Goal: Information Seeking & Learning: Learn about a topic

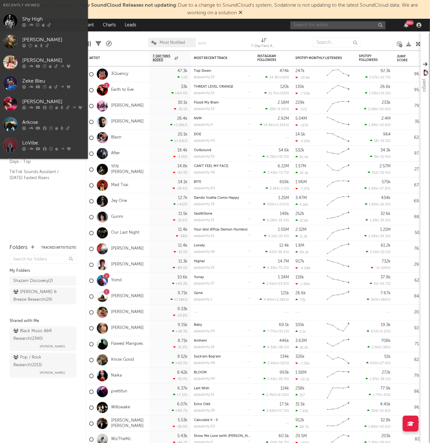
click at [308, 29] on input "text" at bounding box center [337, 25] width 95 height 8
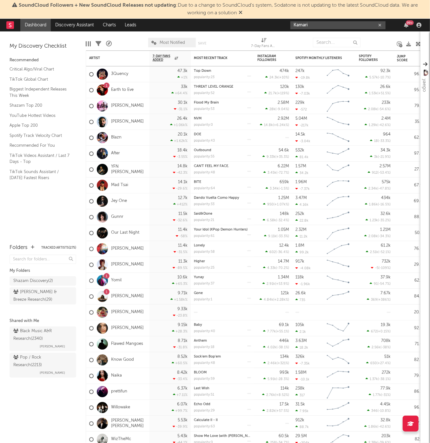
type input "Kamari"
click at [344, 20] on div "Kamari 99 +" at bounding box center [356, 25] width 133 height 13
click at [344, 23] on input "Kamari" at bounding box center [337, 25] width 95 height 8
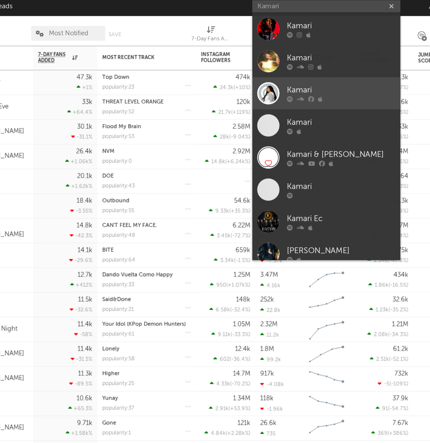
click at [290, 71] on link "Kamari" at bounding box center [337, 81] width 95 height 21
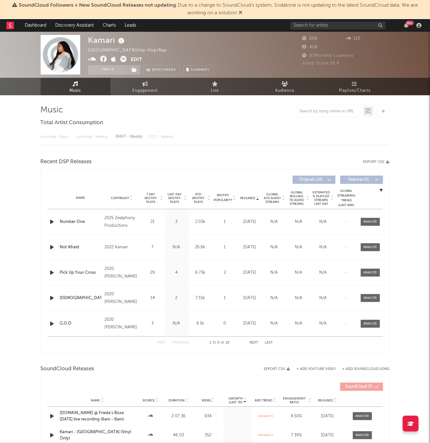
select select "1w"
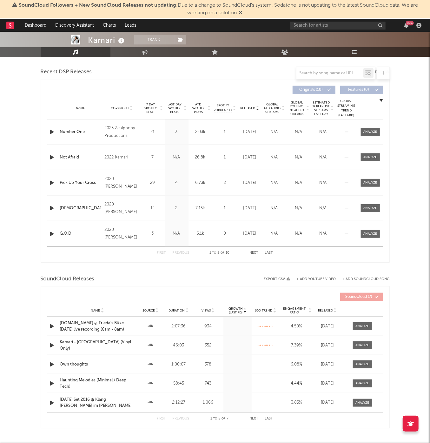
scroll to position [195, 0]
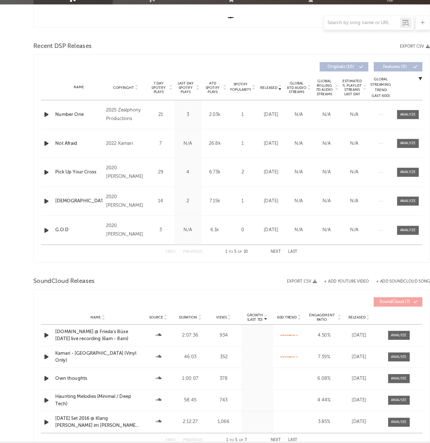
click at [241, 128] on span "Released" at bounding box center [248, 130] width 15 height 4
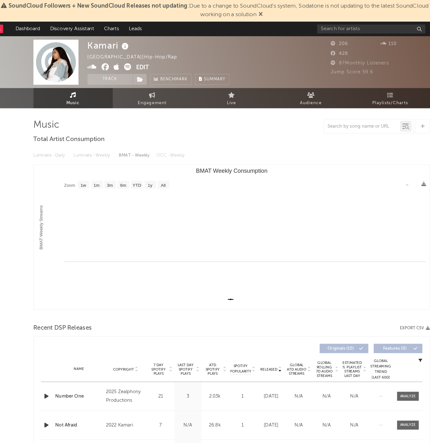
scroll to position [0, 0]
click at [364, 88] on link "Playlists/Charts" at bounding box center [355, 86] width 70 height 17
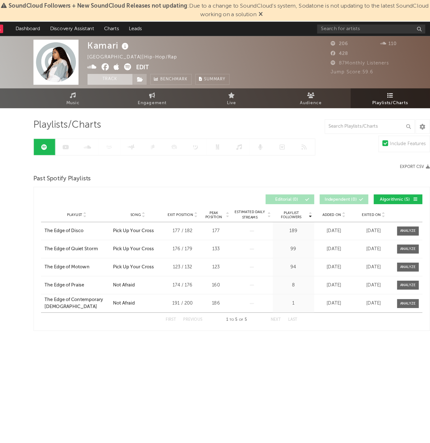
click at [111, 73] on button "Track" at bounding box center [108, 70] width 40 height 10
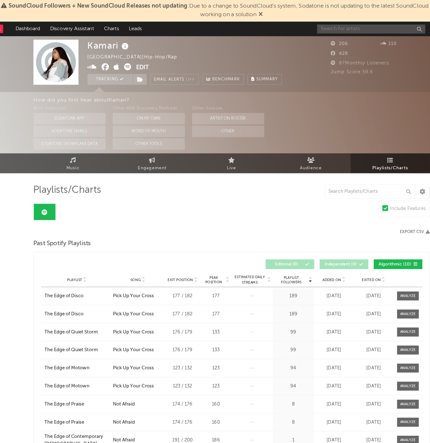
click at [302, 25] on input "text" at bounding box center [337, 26] width 95 height 8
paste input "Fijiana"
click at [302, 25] on input "Fijiana" at bounding box center [337, 26] width 95 height 8
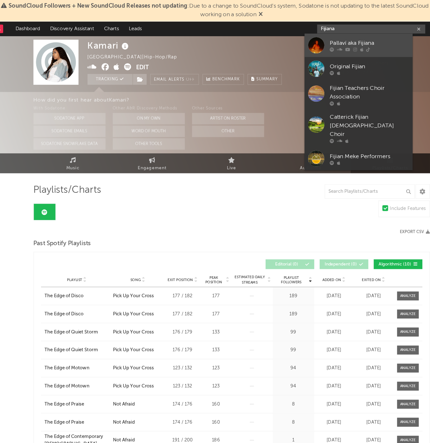
type input "Fijiana"
click at [322, 30] on link "Pallaví aka Fijiana" at bounding box center [326, 40] width 95 height 21
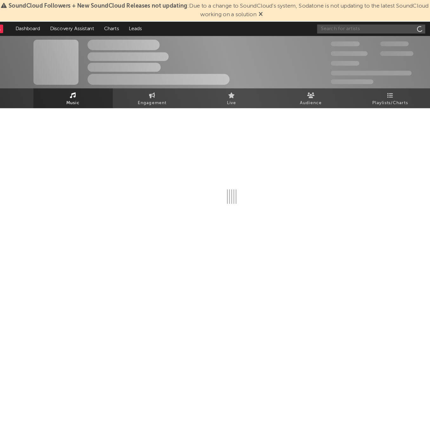
click at [323, 25] on input "text" at bounding box center [337, 26] width 95 height 8
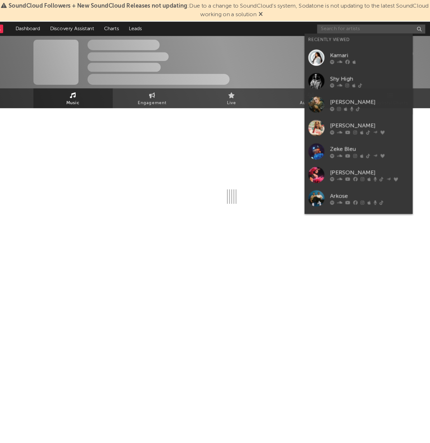
type input "F"
select select "1w"
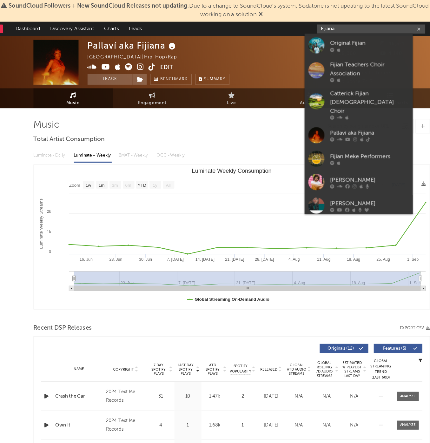
paste input "[URL][DOMAIN_NAME]"
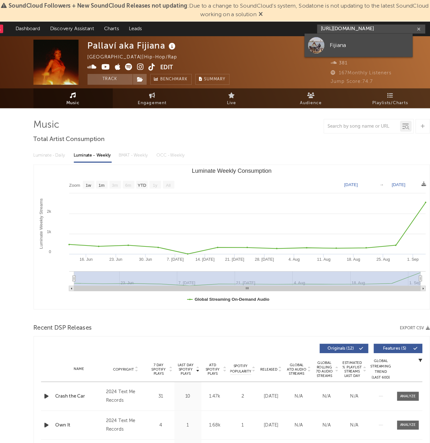
type input "[URL][DOMAIN_NAME]"
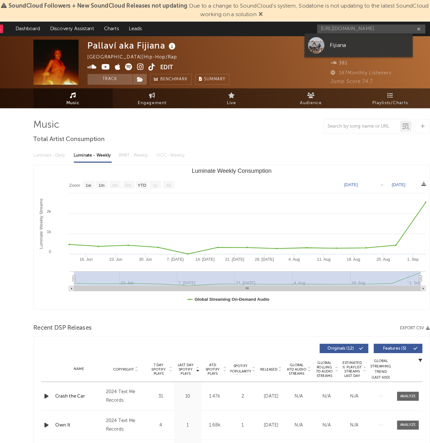
click at [319, 35] on link "Fijiana" at bounding box center [326, 40] width 95 height 21
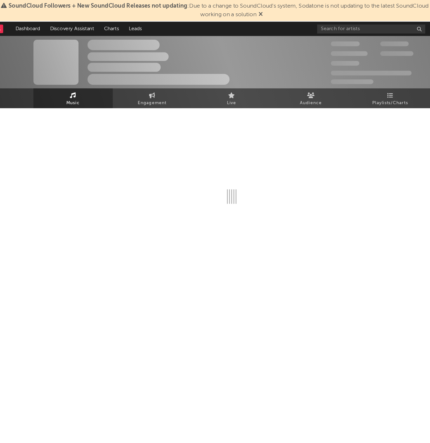
select select "1w"
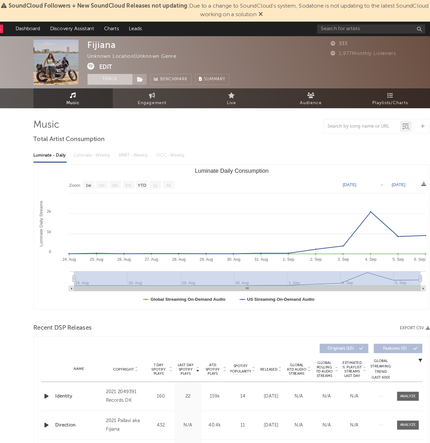
click at [99, 68] on button "Track" at bounding box center [108, 70] width 40 height 10
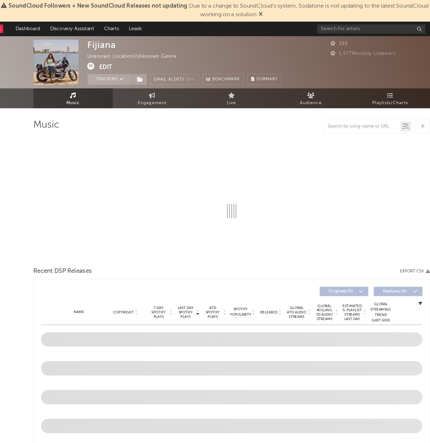
select select "1w"
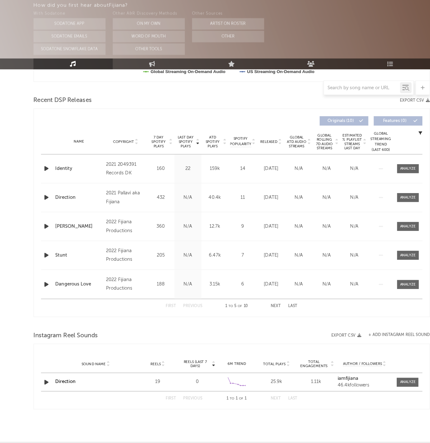
scroll to position [204, 0]
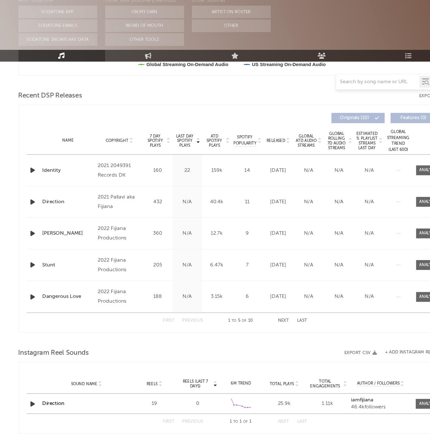
click at [224, 167] on div "Name Copyright Label Album Names Composer Names 7 Day Spotify Plays Last Day Sp…" at bounding box center [215, 178] width 336 height 22
click at [241, 176] on span "Released" at bounding box center [248, 178] width 15 height 4
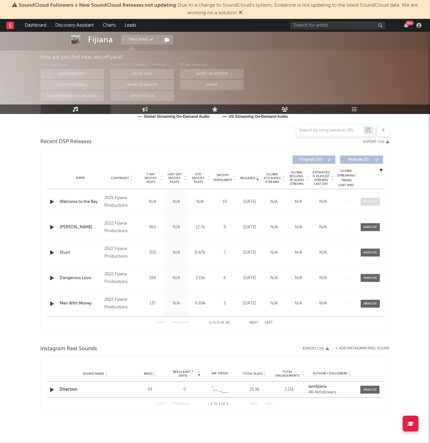
click at [368, 199] on div at bounding box center [370, 201] width 14 height 5
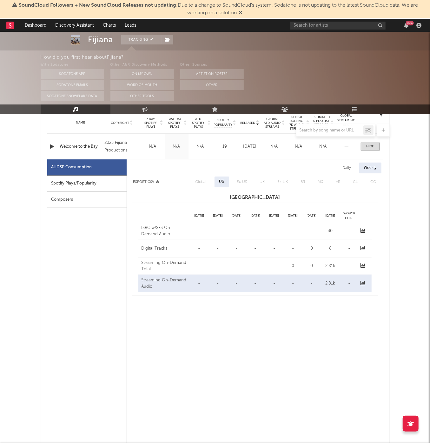
select select "1w"
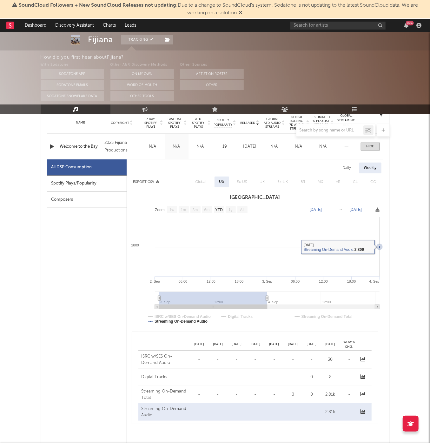
scroll to position [201, 0]
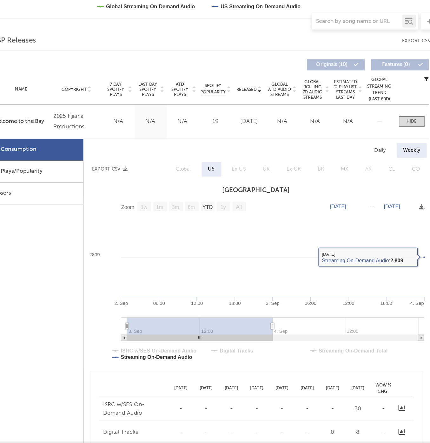
click at [338, 221] on div "Daily" at bounding box center [347, 226] width 18 height 11
select select "1w"
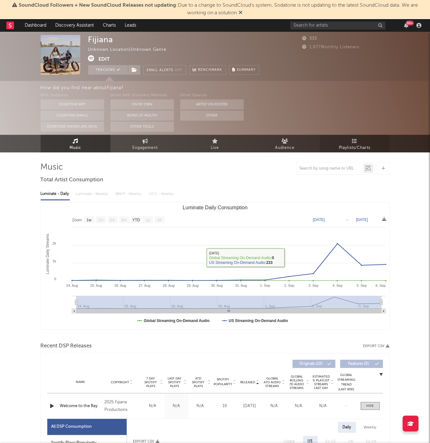
scroll to position [0, 0]
click at [371, 137] on link "Playlists/Charts" at bounding box center [355, 143] width 70 height 17
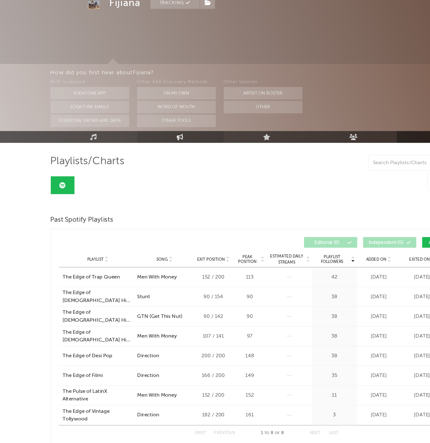
click at [133, 143] on link "Engagement" at bounding box center [145, 148] width 70 height 10
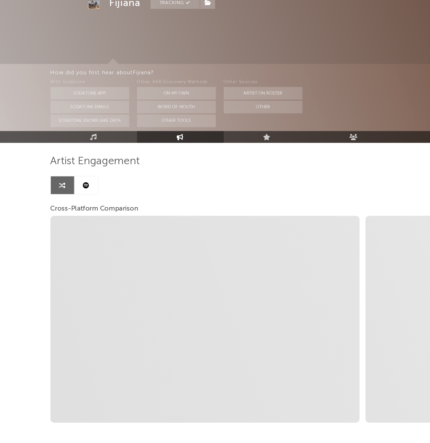
select select "1w"
select select "1m"
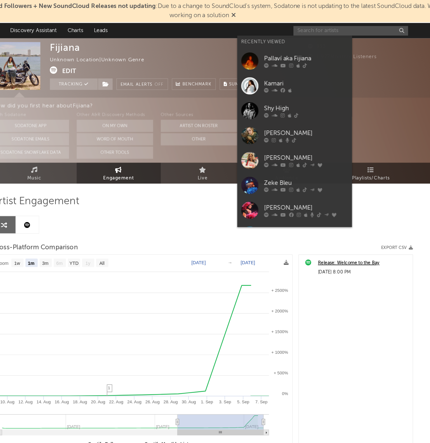
click at [290, 27] on input "text" at bounding box center [337, 26] width 95 height 8
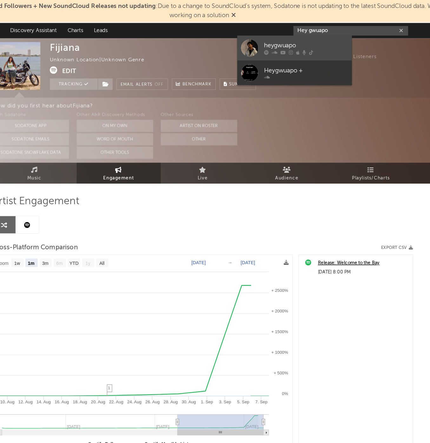
type input "Hey gwuapo"
click at [266, 41] on div "heygwuapo" at bounding box center [301, 38] width 70 height 8
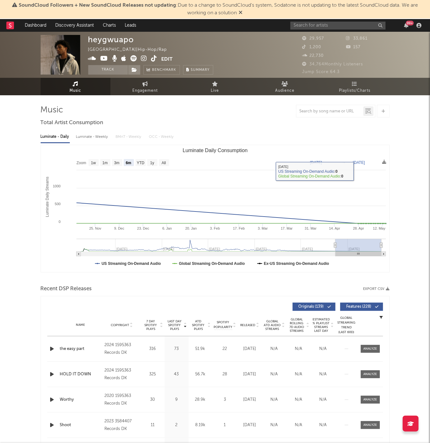
click at [115, 160] on rect "Luminate Daily Consumption" at bounding box center [117, 162] width 10 height 7
select select "3m"
type input "[DATE]"
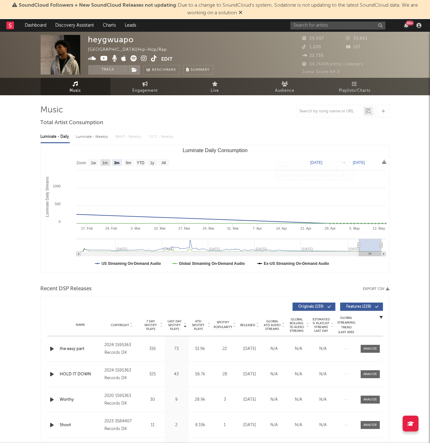
click at [105, 162] on text "1m" at bounding box center [104, 163] width 5 height 4
select select "1m"
type input "[DATE]"
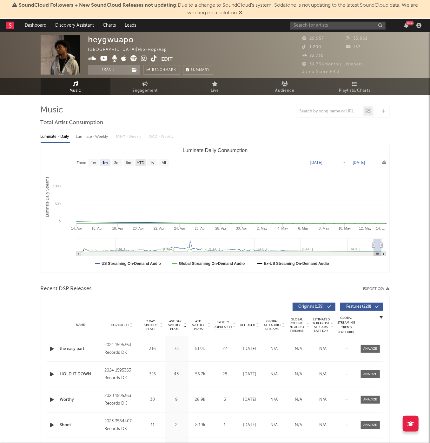
click at [136, 162] on rect "Luminate Daily Consumption" at bounding box center [141, 162] width 10 height 7
select select "YTD"
type input "[DATE]"
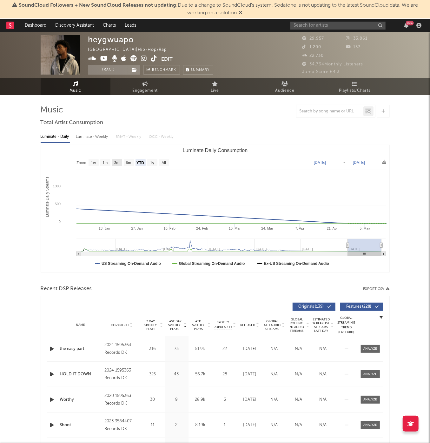
click at [118, 162] on text "3m" at bounding box center [116, 163] width 5 height 4
select select "3m"
type input "[DATE]"
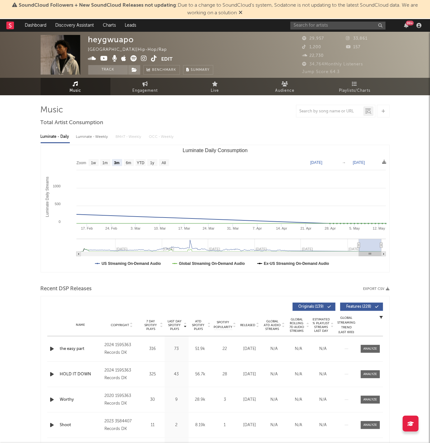
click at [96, 162] on text "1w" at bounding box center [93, 163] width 5 height 4
select select "1w"
type input "[DATE]"
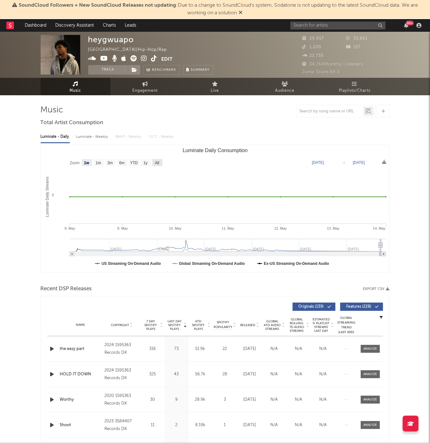
click at [155, 162] on rect "Luminate Daily Consumption" at bounding box center [157, 162] width 10 height 7
select select "All"
type input "[DATE]"
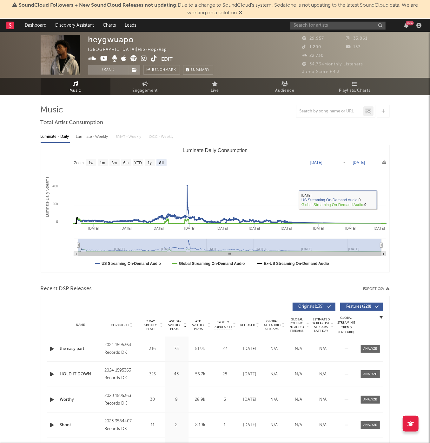
click at [356, 71] on div "Jump Score: 64.3" at bounding box center [345, 72] width 87 height 8
click at [356, 86] on link "Playlists/Charts" at bounding box center [355, 86] width 70 height 17
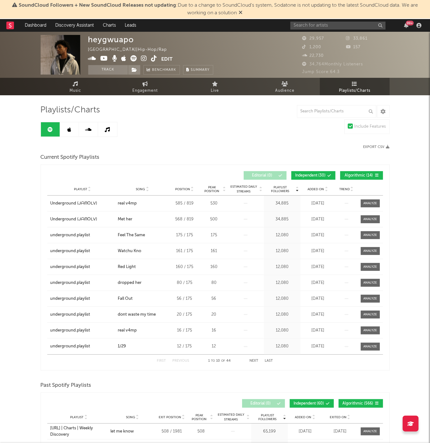
click at [303, 178] on button "Independent ( 30 )" at bounding box center [313, 175] width 44 height 9
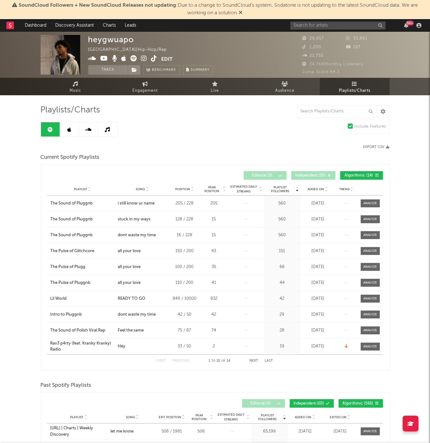
click at [357, 170] on div "Playlist Followers Playlist Song Position Peak Position Playlist Followers Adde…" at bounding box center [215, 175] width 336 height 15
click at [92, 91] on link "Music" at bounding box center [76, 86] width 70 height 17
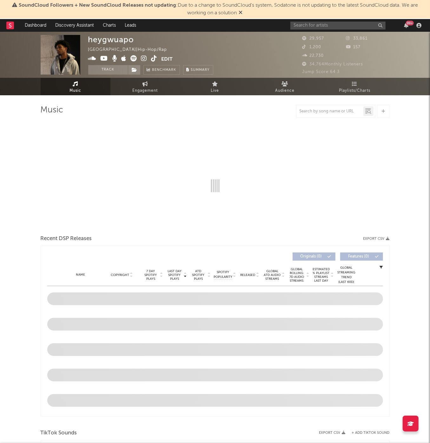
select select "6m"
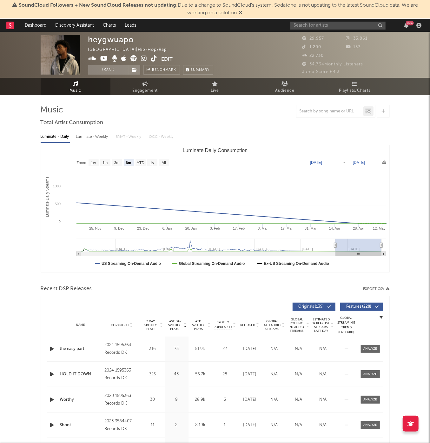
click at [120, 63] on span at bounding box center [124, 59] width 73 height 8
click at [120, 67] on button "Track" at bounding box center [108, 70] width 40 height 10
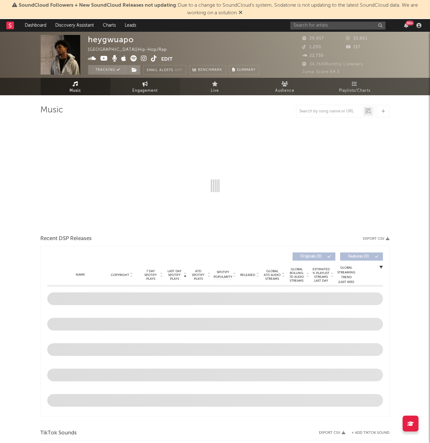
click at [148, 93] on span "Engagement" at bounding box center [145, 91] width 25 height 8
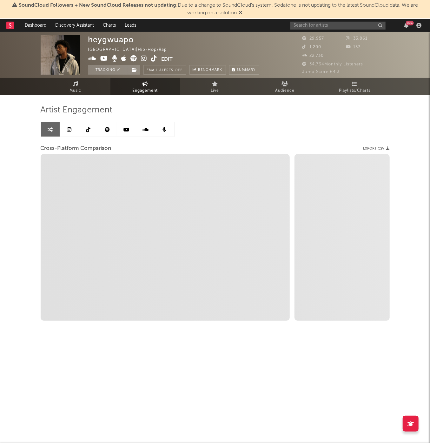
select select "1w"
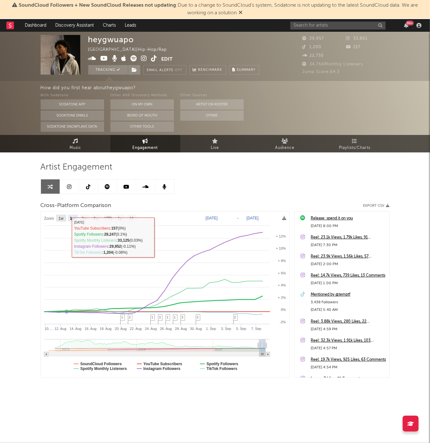
click at [62, 218] on text "1w" at bounding box center [60, 218] width 5 height 4
select select "1w"
type input "[DATE]"
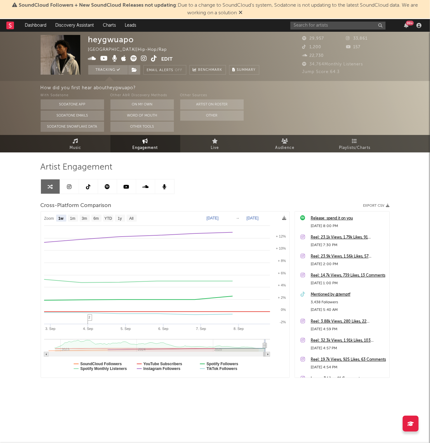
select select "1w"
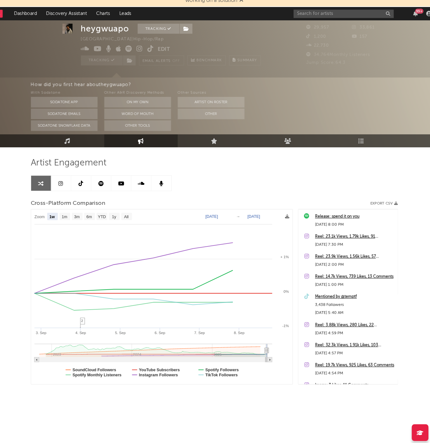
click at [293, 19] on div "99 +" at bounding box center [356, 25] width 133 height 13
click at [294, 32] on body "SoundCloud Followers + New SoundCloud Releases not updating : Due to a change t…" at bounding box center [215, 227] width 430 height 390
type input "Aint afr"
click at [304, 22] on div "Aint Afraid" at bounding box center [337, 26] width 70 height 8
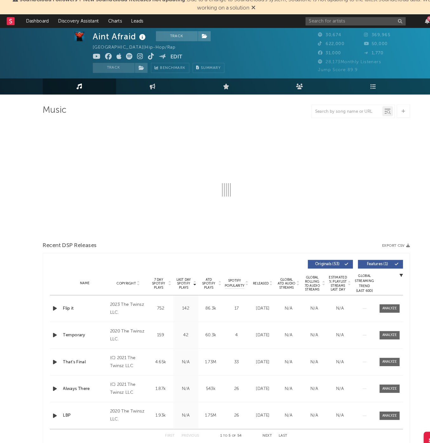
select select "6m"
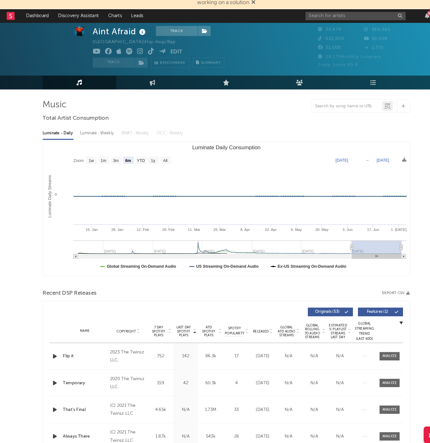
click at [89, 131] on div "Luminate - Weekly" at bounding box center [92, 136] width 33 height 11
select select "6m"
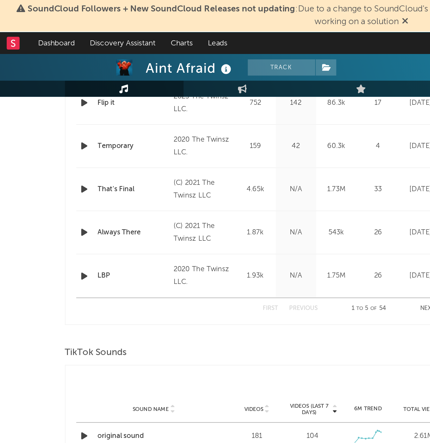
scroll to position [217, 0]
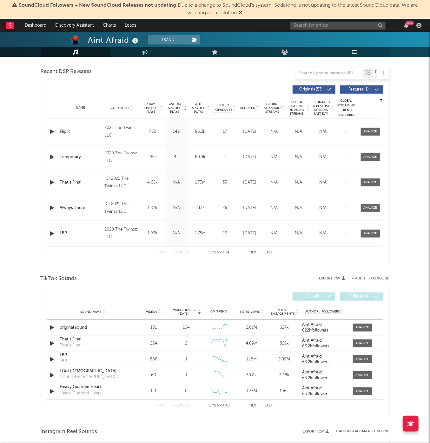
click at [345, 55] on link "Playlists/Charts" at bounding box center [355, 52] width 70 height 10
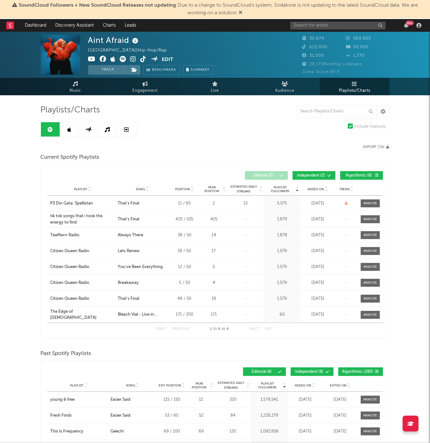
drag, startPoint x: 312, startPoint y: 175, endPoint x: 349, endPoint y: 176, distance: 36.5
click at [313, 175] on span "Independent ( 2 )" at bounding box center [311, 176] width 29 height 4
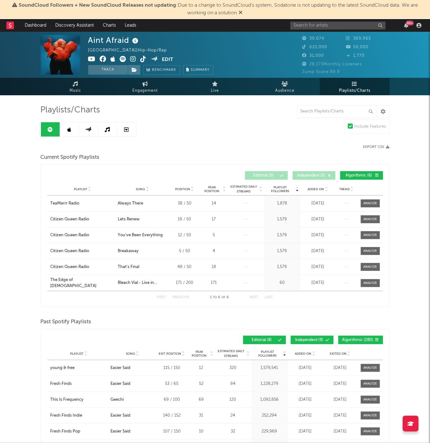
click at [365, 177] on span "Algorithmic ( 6 )" at bounding box center [358, 176] width 29 height 4
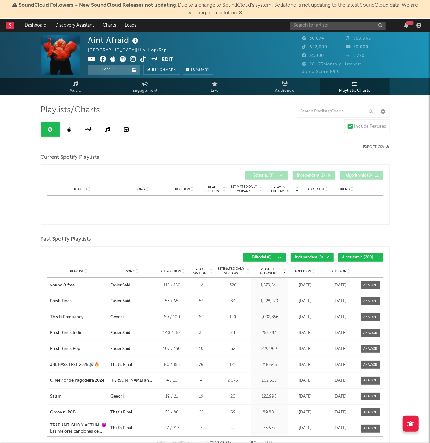
drag, startPoint x: 56, startPoint y: 125, endPoint x: 62, endPoint y: 125, distance: 5.4
click at [56, 125] on link at bounding box center [50, 129] width 19 height 14
click at [66, 126] on link at bounding box center [69, 129] width 19 height 14
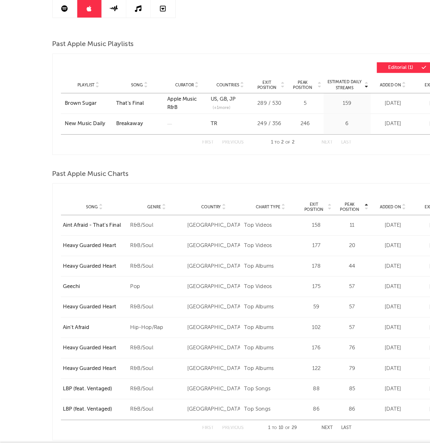
scroll to position [55, 0]
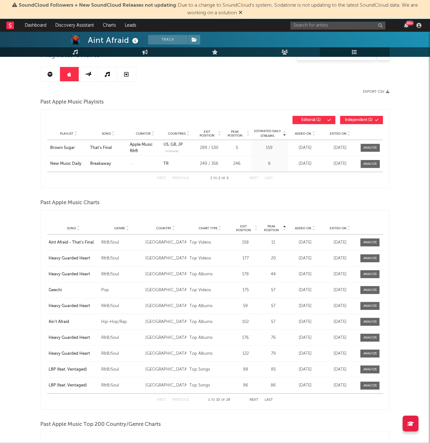
click at [124, 72] on icon at bounding box center [126, 74] width 4 height 5
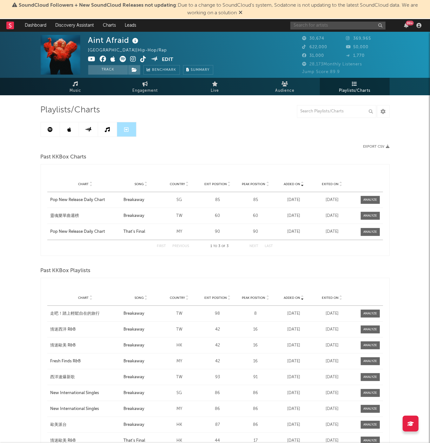
click at [316, 28] on input "text" at bounding box center [337, 26] width 95 height 8
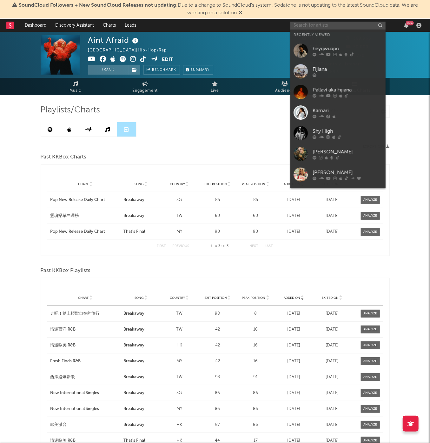
paste input "[PERSON_NAME]"
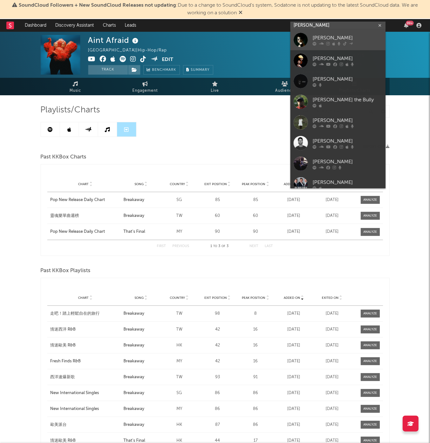
type input "[PERSON_NAME]"
click at [322, 37] on div "[PERSON_NAME]" at bounding box center [348, 38] width 70 height 8
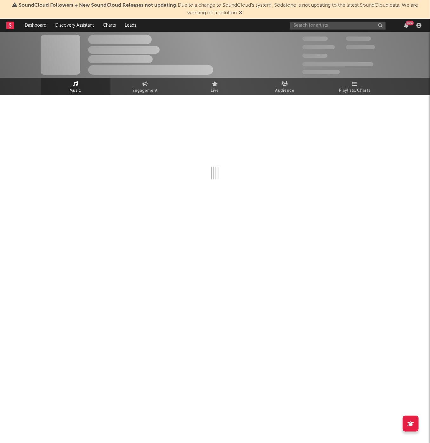
select select "1w"
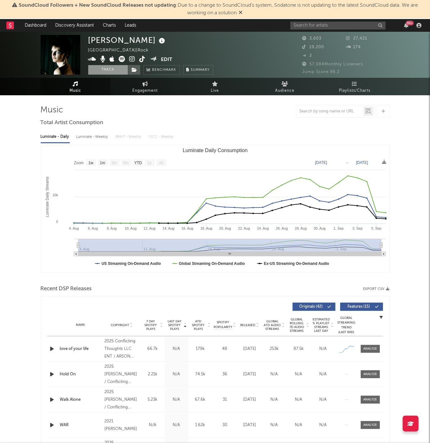
click at [109, 71] on button "Track" at bounding box center [108, 70] width 40 height 10
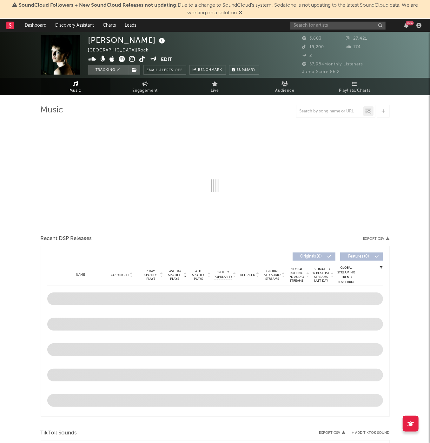
select select "1w"
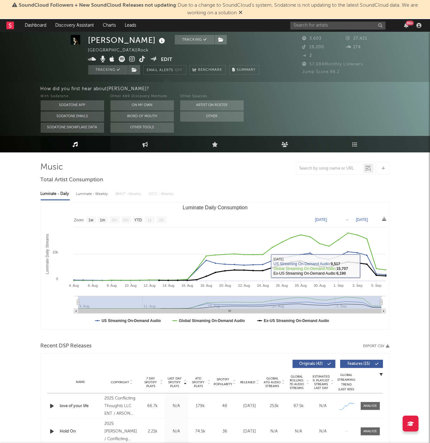
scroll to position [90, 0]
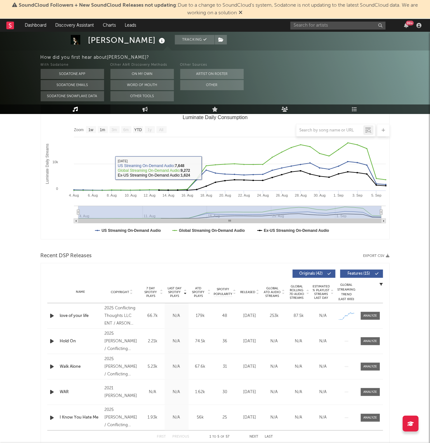
click at [105, 39] on div "[PERSON_NAME]" at bounding box center [127, 40] width 79 height 10
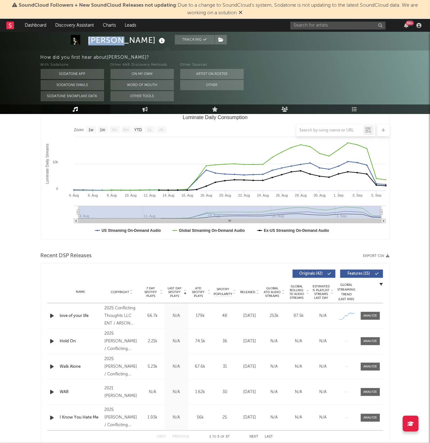
copy div "[PERSON_NAME]"
click at [303, 24] on input "text" at bounding box center [337, 26] width 95 height 8
paste input "[PERSON_NAME]"
type input "[PERSON_NAME]"
click at [320, 21] on div "[PERSON_NAME] 99 +" at bounding box center [356, 25] width 133 height 13
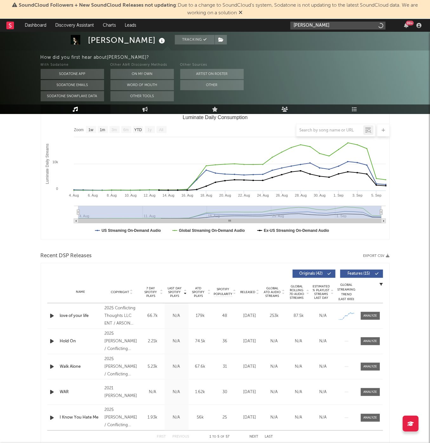
click at [320, 24] on input "[PERSON_NAME]" at bounding box center [337, 26] width 95 height 8
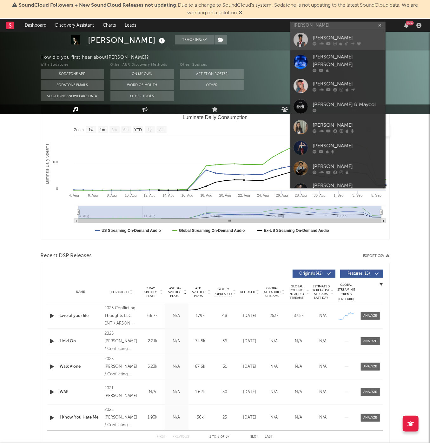
click at [323, 43] on icon at bounding box center [321, 44] width 5 height 4
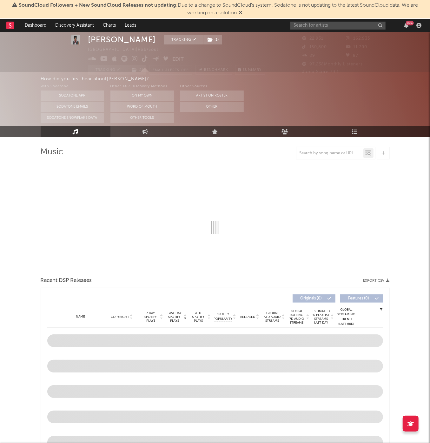
select select "6m"
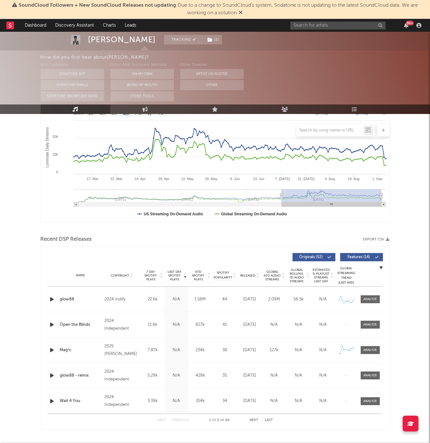
scroll to position [108, 0]
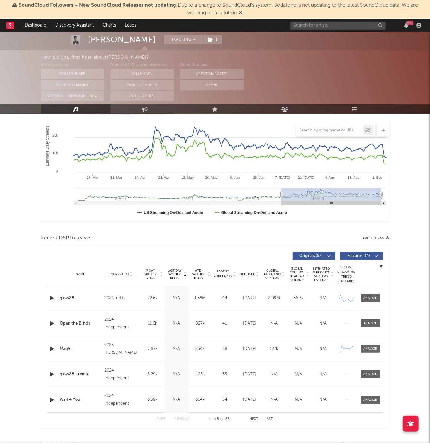
click at [246, 275] on span "Released" at bounding box center [248, 274] width 15 height 4
click at [378, 300] on span at bounding box center [370, 298] width 19 height 8
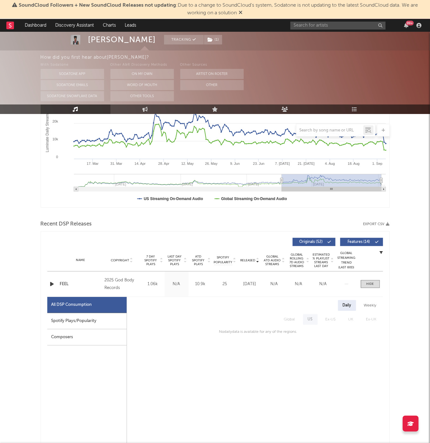
scroll to position [130, 0]
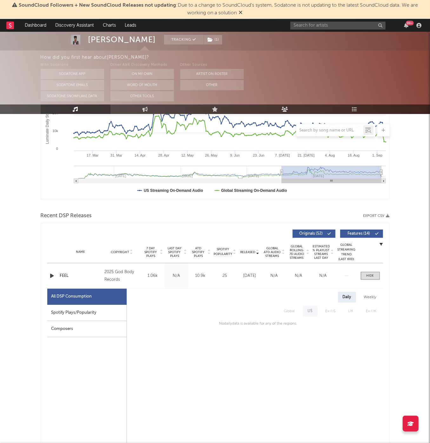
click at [363, 279] on div "Name FEEL Copyright 2025 God Body Records Label God Body Records Album Names WH…" at bounding box center [215, 275] width 336 height 25
click at [376, 297] on div "Weekly" at bounding box center [370, 297] width 22 height 11
drag, startPoint x: 349, startPoint y: 297, endPoint x: 369, endPoint y: 282, distance: 24.1
click at [349, 297] on div "Daily" at bounding box center [347, 297] width 18 height 11
click at [375, 278] on span at bounding box center [370, 276] width 19 height 8
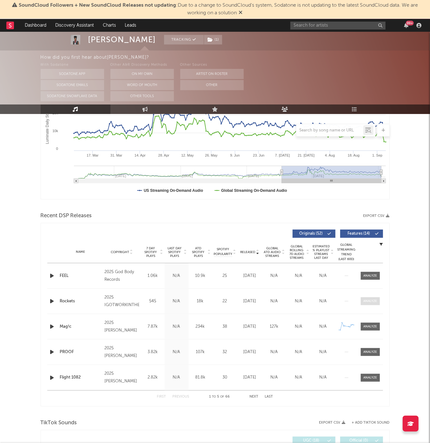
click at [374, 297] on span at bounding box center [370, 301] width 19 height 8
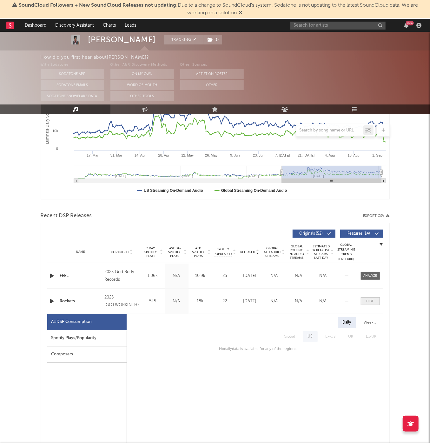
click at [373, 299] on div at bounding box center [371, 301] width 8 height 5
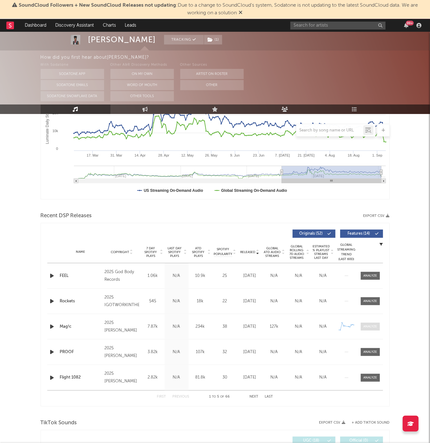
click at [369, 324] on div at bounding box center [370, 326] width 14 height 5
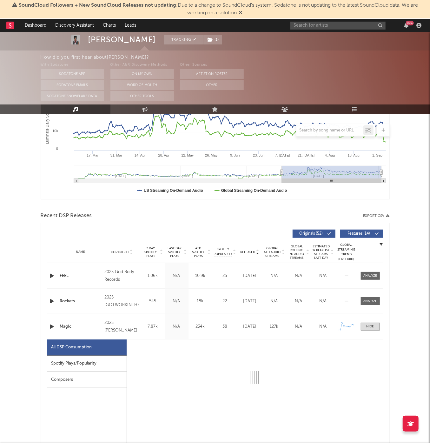
select select "1w"
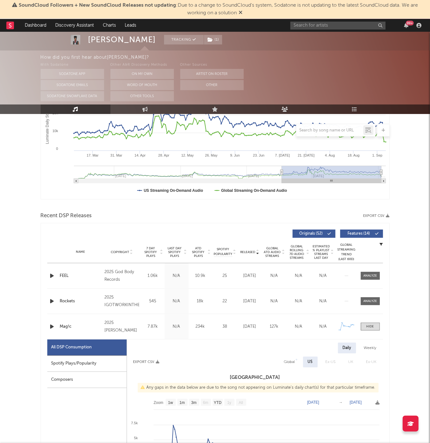
scroll to position [231, 0]
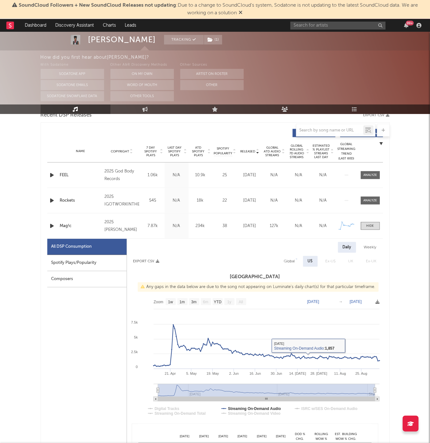
click at [362, 246] on div "Weekly" at bounding box center [370, 247] width 22 height 11
select select "1w"
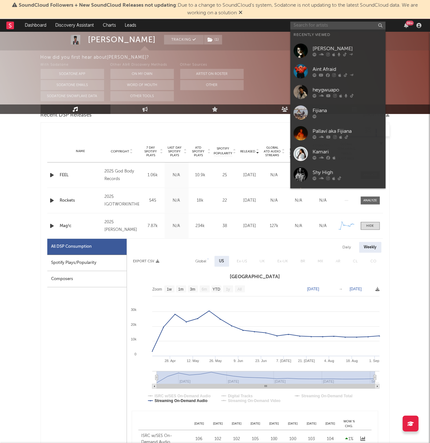
click at [354, 23] on input "text" at bounding box center [337, 26] width 95 height 8
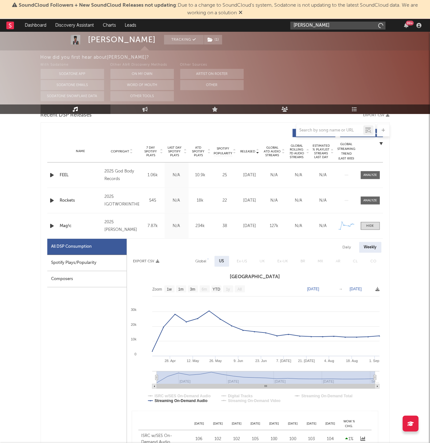
click at [341, 24] on input "[PERSON_NAME]" at bounding box center [337, 26] width 95 height 8
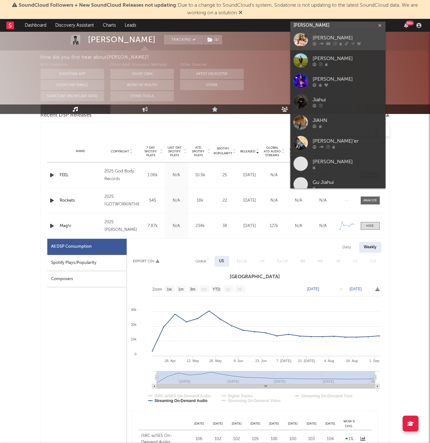
type input "[PERSON_NAME]"
drag, startPoint x: 332, startPoint y: 44, endPoint x: 336, endPoint y: 49, distance: 6.3
click at [332, 45] on div at bounding box center [348, 44] width 70 height 4
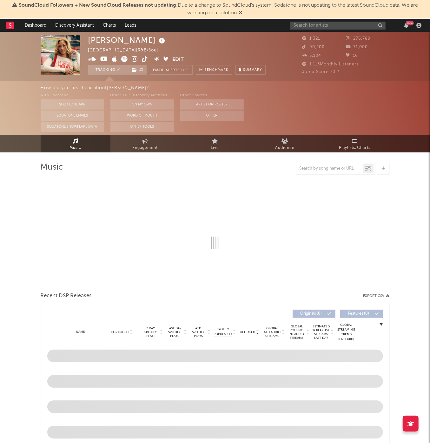
select select "1w"
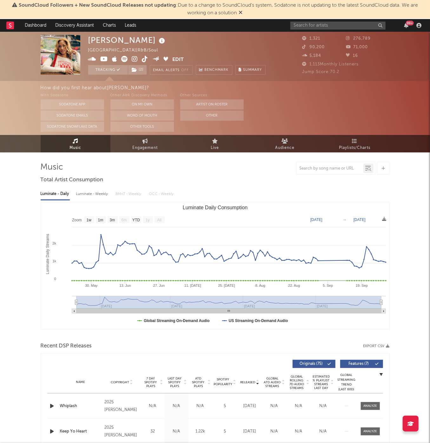
click at [107, 191] on div "Luminate - Weekly" at bounding box center [92, 194] width 33 height 11
select select "6m"
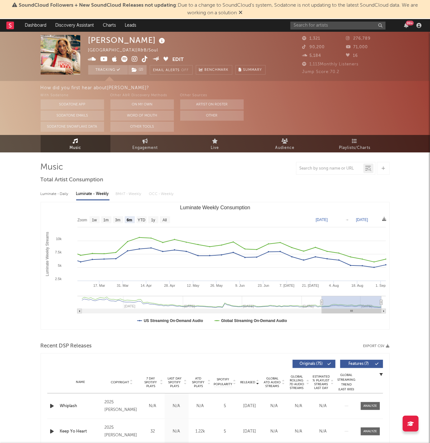
click at [48, 194] on div "Luminate - Daily" at bounding box center [55, 194] width 29 height 11
select select "1w"
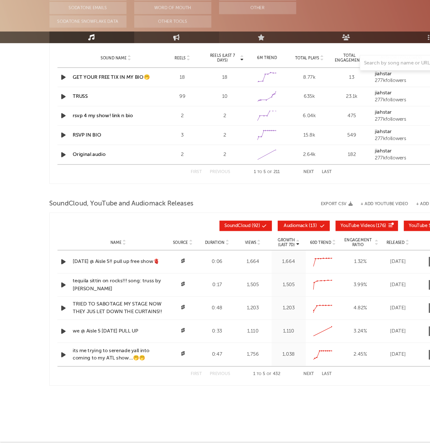
scroll to position [572, 0]
click at [145, 107] on icon at bounding box center [145, 109] width 5 height 5
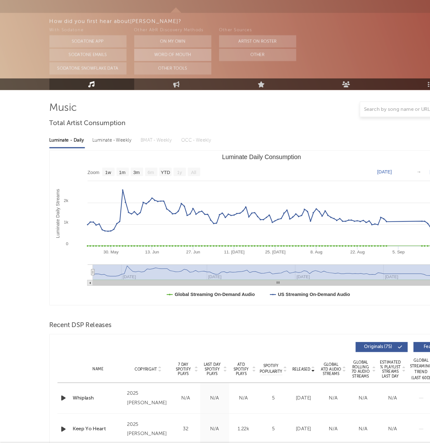
select select "1w"
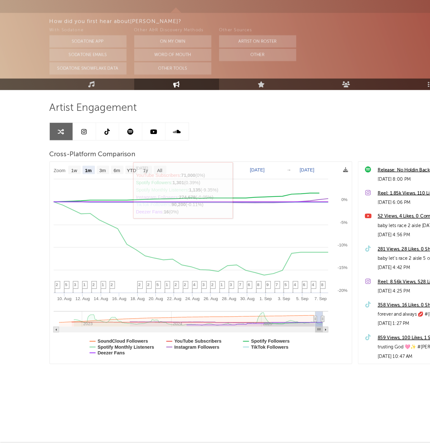
click at [63, 216] on text "1w" at bounding box center [60, 218] width 5 height 4
select select "1w"
type input "[DATE]"
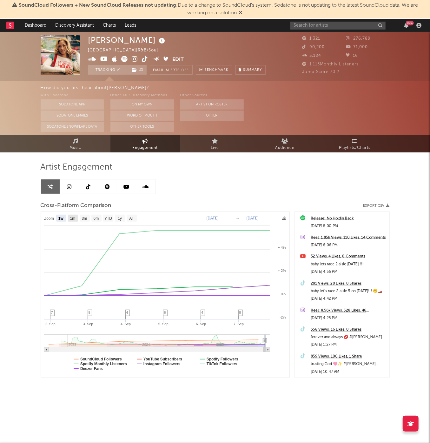
click at [75, 218] on text "1m" at bounding box center [72, 218] width 5 height 4
select select "1m"
type input "[DATE]"
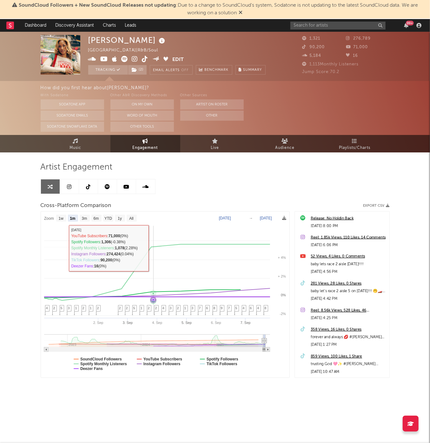
select select "1m"
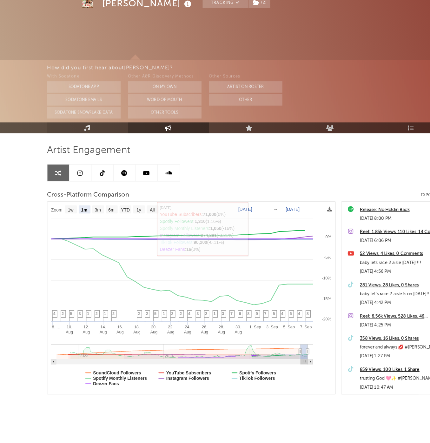
click at [73, 145] on icon at bounding box center [75, 147] width 5 height 5
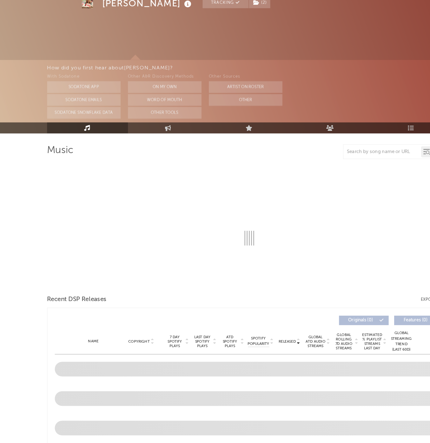
select select "1w"
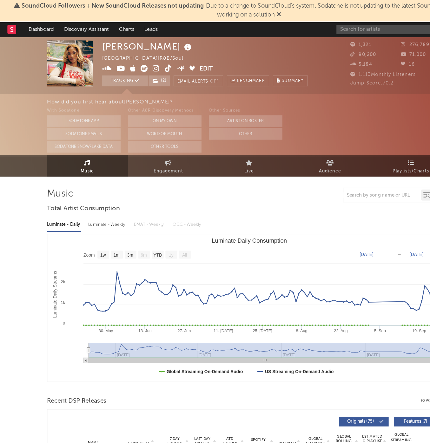
scroll to position [-1, 0]
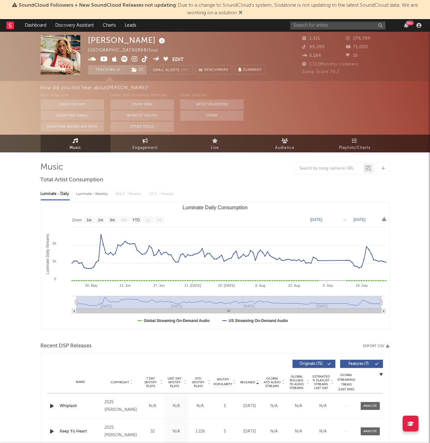
click at [355, 20] on div "99 +" at bounding box center [356, 25] width 133 height 13
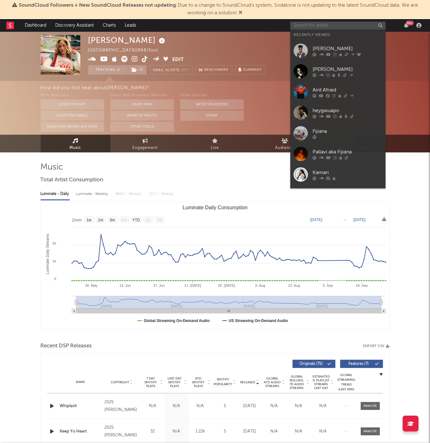
click at [354, 26] on input "text" at bounding box center [337, 26] width 95 height 8
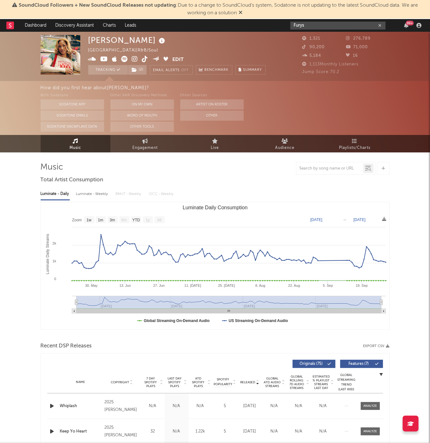
click at [330, 29] on input "Furys" at bounding box center [337, 26] width 95 height 8
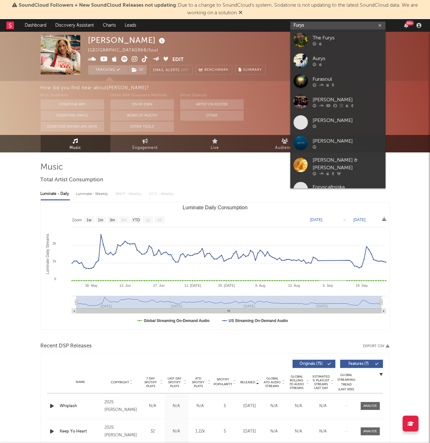
paste input "[PERSON_NAME] [PERSON_NAME]"
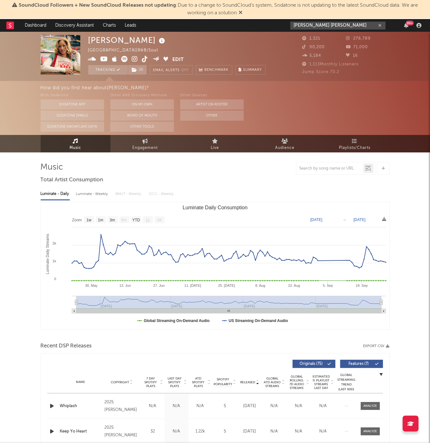
click at [331, 26] on input "[PERSON_NAME] [PERSON_NAME]" at bounding box center [337, 26] width 95 height 8
click at [330, 28] on input "[PERSON_NAME] [PERSON_NAME]" at bounding box center [337, 26] width 95 height 8
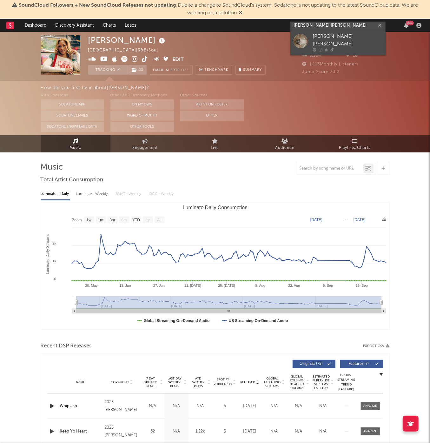
type input "[PERSON_NAME] [PERSON_NAME]"
click at [330, 48] on icon at bounding box center [331, 50] width 3 height 4
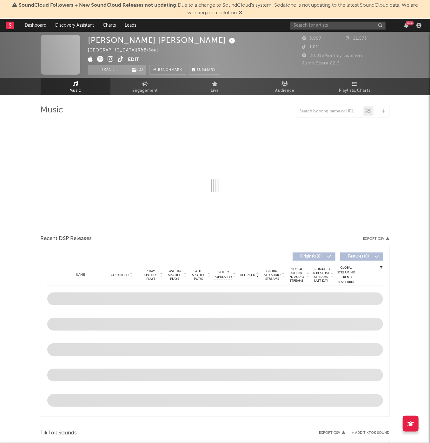
select select "6m"
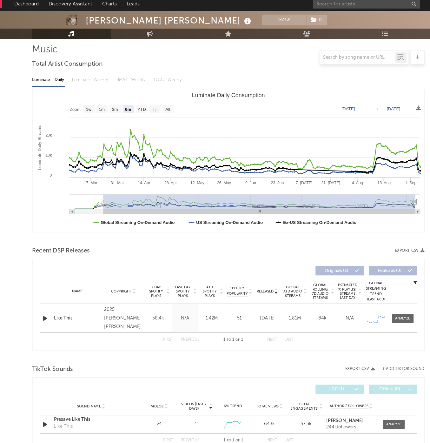
scroll to position [44, 0]
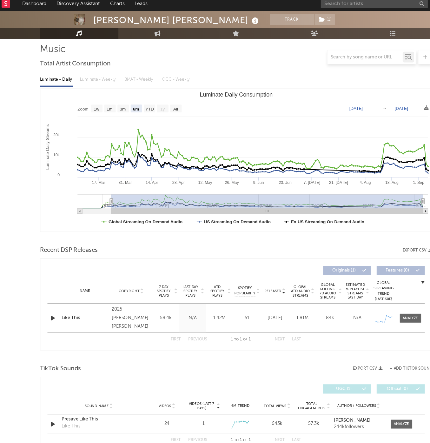
click at [361, 292] on div "Name Like This Copyright 2025 [PERSON_NAME] [PERSON_NAME] Label [PERSON_NAME] […" at bounding box center [215, 304] width 336 height 25
click at [368, 303] on div at bounding box center [370, 305] width 14 height 5
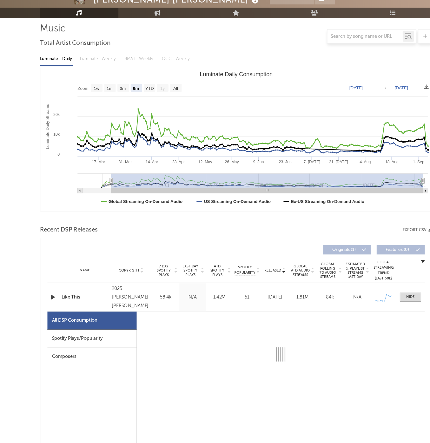
select select "6m"
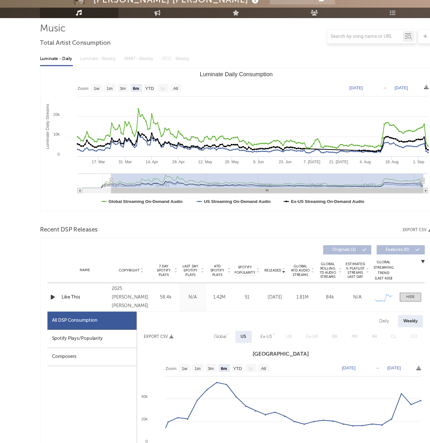
scroll to position [132, 0]
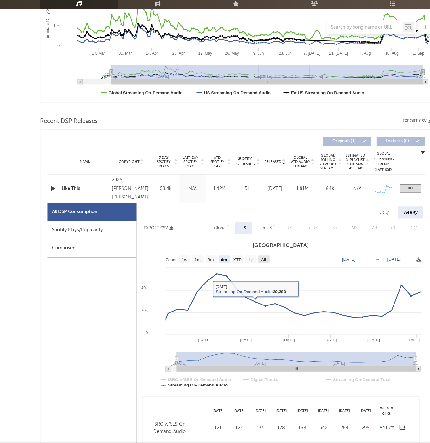
click at [235, 276] on rect at bounding box center [240, 279] width 10 height 7
select select "All"
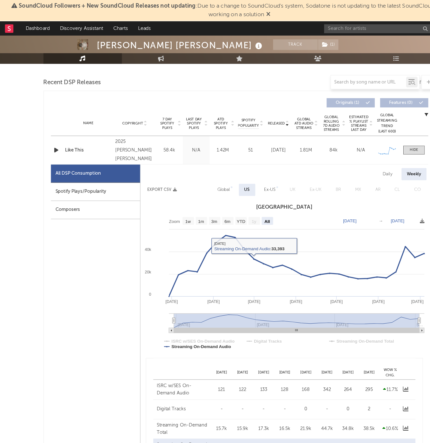
scroll to position [61, 0]
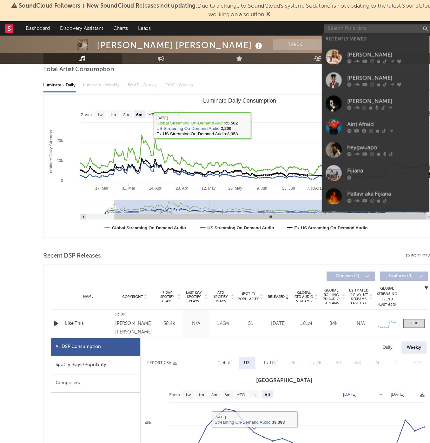
click at [309, 27] on input "text" at bounding box center [337, 26] width 95 height 8
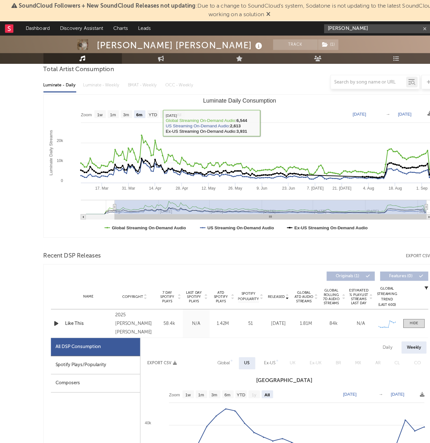
paste input "Zeyn"
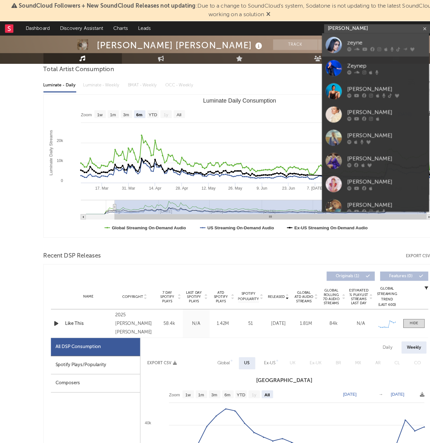
type input "[PERSON_NAME]"
click at [333, 32] on link "zeyne" at bounding box center [336, 40] width 95 height 21
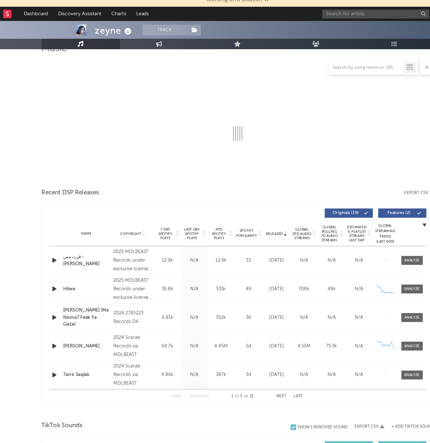
select select "6m"
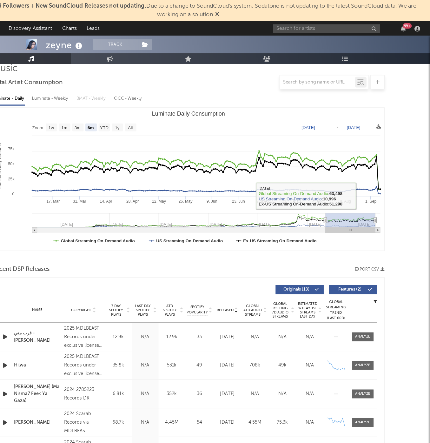
scroll to position [49, 0]
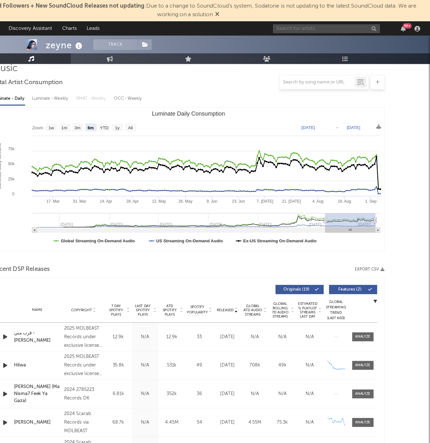
click at [298, 23] on input "text" at bounding box center [337, 26] width 95 height 8
paste input "ZEP"
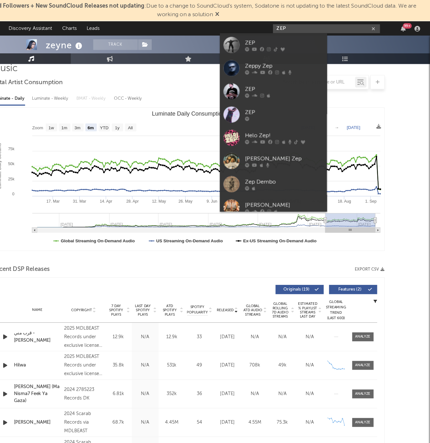
click at [299, 22] on input "ZEP" at bounding box center [337, 26] width 95 height 8
type input "ZEP"
click at [265, 34] on div "ZEP" at bounding box center [300, 38] width 70 height 8
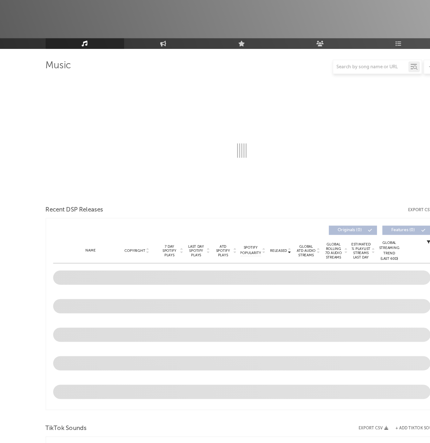
select select "6m"
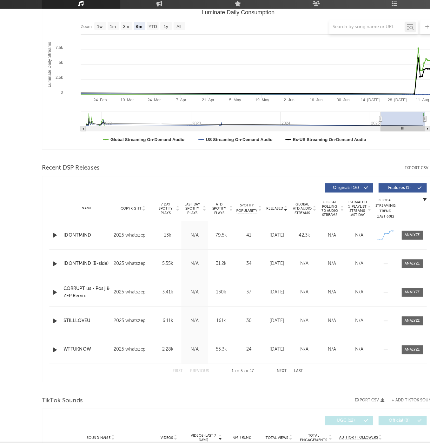
scroll to position [94, 0]
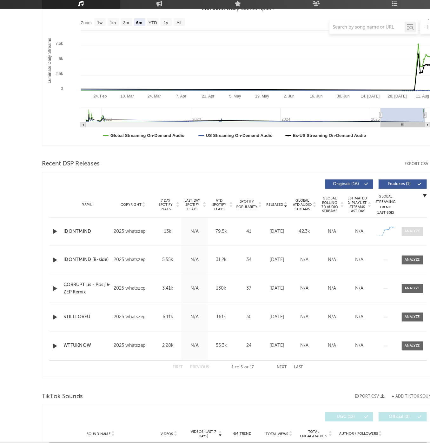
click at [363, 252] on div at bounding box center [370, 254] width 14 height 5
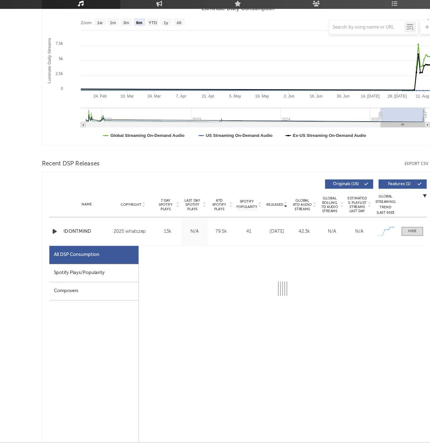
select select "1w"
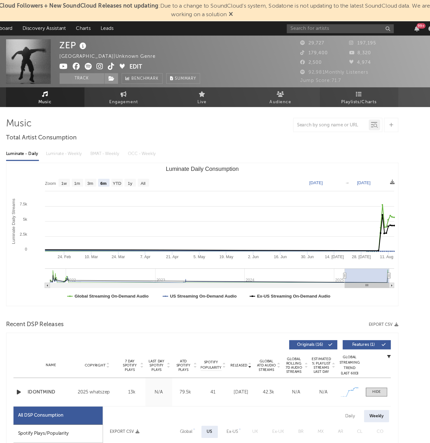
scroll to position [0, 0]
click at [328, 79] on link "Playlists/Charts" at bounding box center [355, 86] width 70 height 17
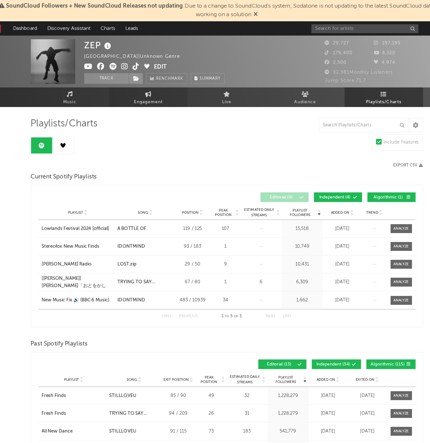
click at [125, 84] on link "Engagement" at bounding box center [145, 86] width 70 height 17
select select "1w"
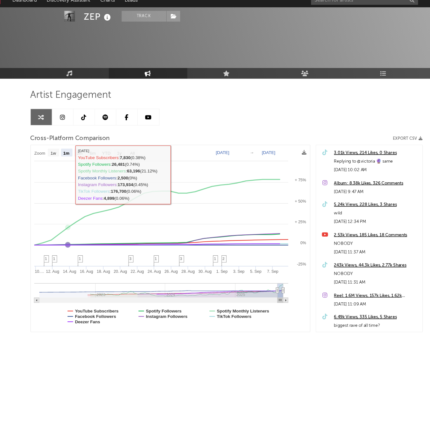
click at [56, 157] on rect at bounding box center [61, 160] width 10 height 7
select select "1w"
type input "[DATE]"
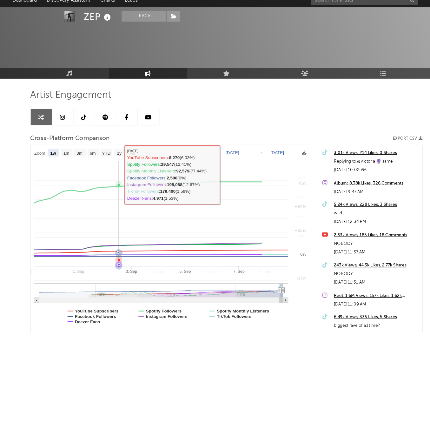
select select "1w"
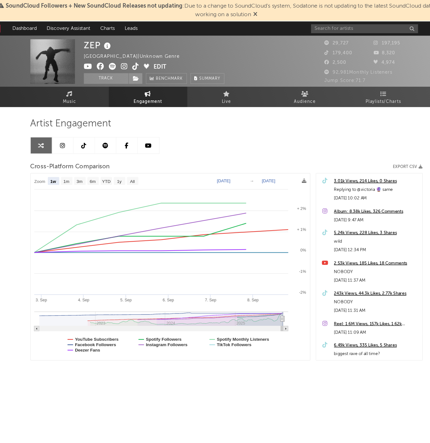
scroll to position [0, 0]
click at [293, 26] on input "text" at bounding box center [337, 26] width 95 height 8
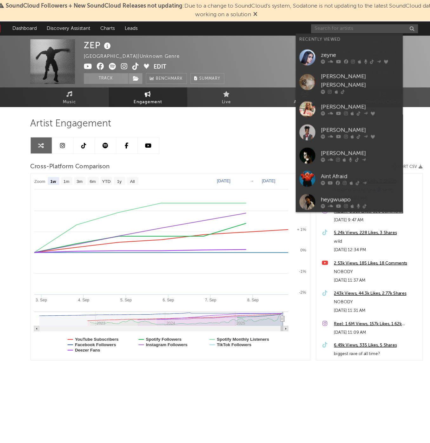
scroll to position [0, 0]
paste input "Sky High"
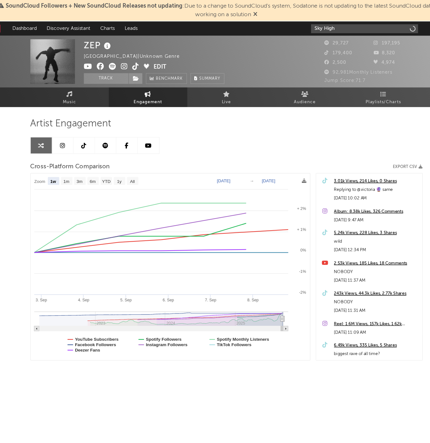
click at [302, 26] on input "Sky High" at bounding box center [337, 26] width 95 height 8
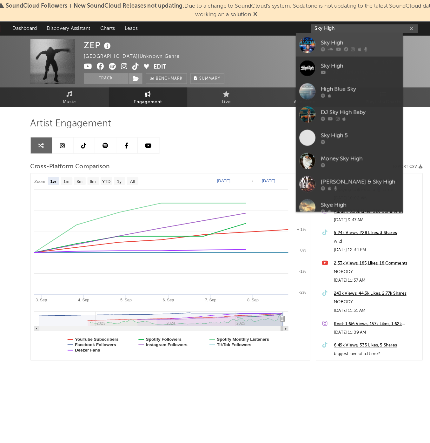
type input "Sky High"
click at [311, 41] on div "Sky High" at bounding box center [334, 38] width 70 height 8
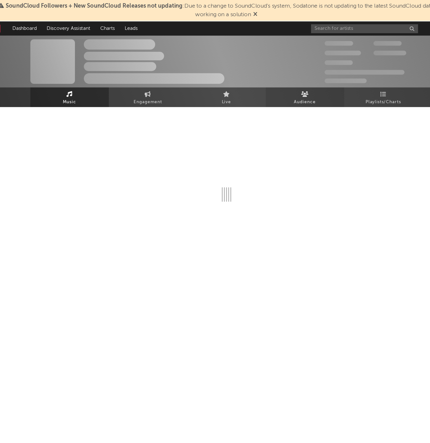
select select "1w"
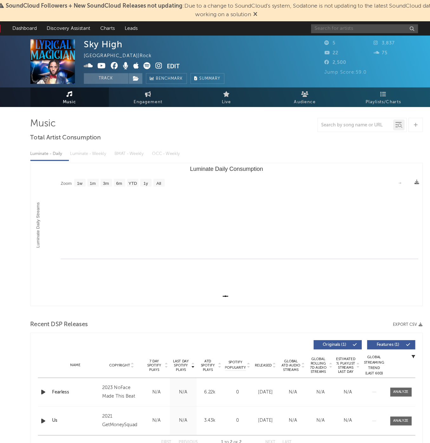
click at [309, 24] on input "text" at bounding box center [337, 26] width 95 height 8
paste input "Sky High"
click at [315, 30] on div "Sky High 99 +" at bounding box center [356, 25] width 133 height 13
click at [315, 29] on input "Sky High" at bounding box center [337, 26] width 95 height 8
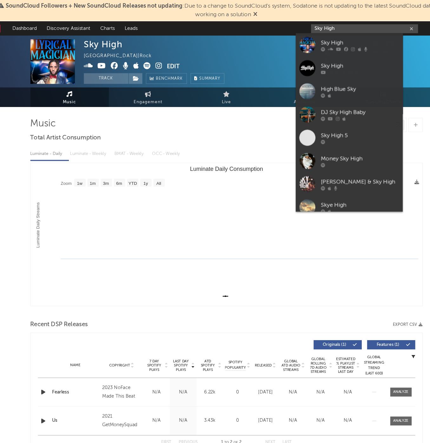
paste input "[URL][DOMAIN_NAME]"
click at [316, 28] on input "[URL][DOMAIN_NAME]" at bounding box center [337, 26] width 95 height 8
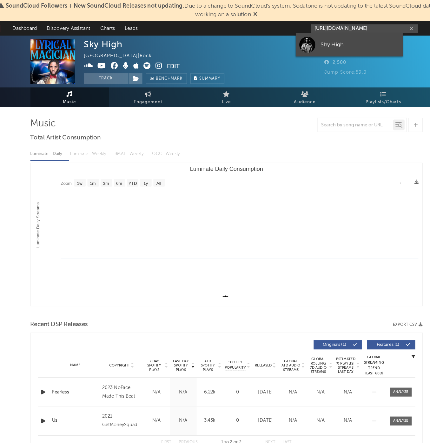
type input "[URL][DOMAIN_NAME]"
click at [309, 37] on div "Shy High" at bounding box center [334, 40] width 70 height 8
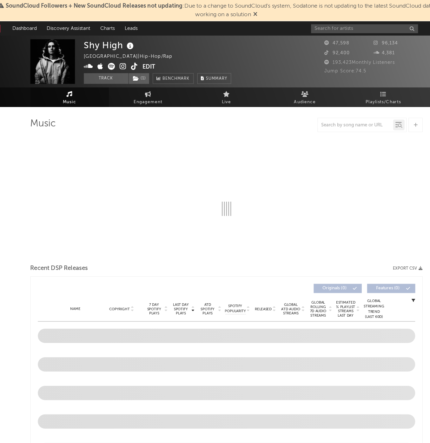
select select "6m"
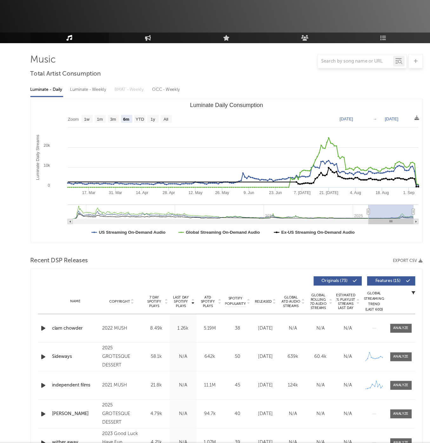
scroll to position [72, 0]
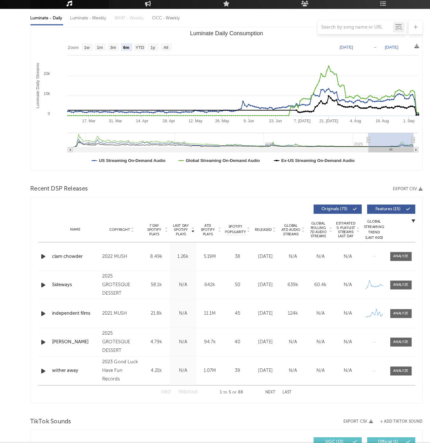
click at [240, 242] on div "Name Copyright Label Album Names Composer Names 7 Day Spotify Plays Last Day Sp…" at bounding box center [215, 253] width 336 height 22
click at [241, 251] on span "Released" at bounding box center [248, 253] width 15 height 4
click at [361, 273] on span at bounding box center [370, 277] width 19 height 8
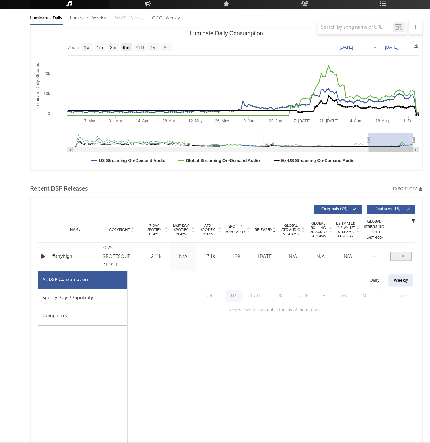
click at [361, 273] on span at bounding box center [370, 277] width 19 height 8
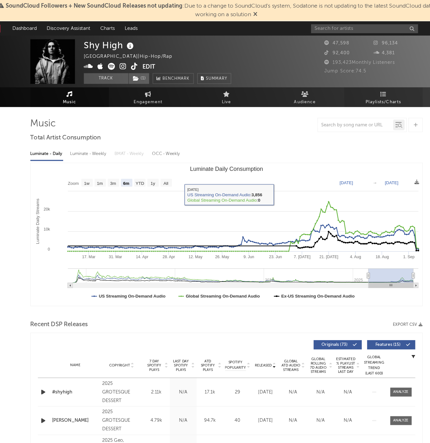
scroll to position [0, 0]
click at [339, 87] on span "Playlists/Charts" at bounding box center [354, 91] width 31 height 8
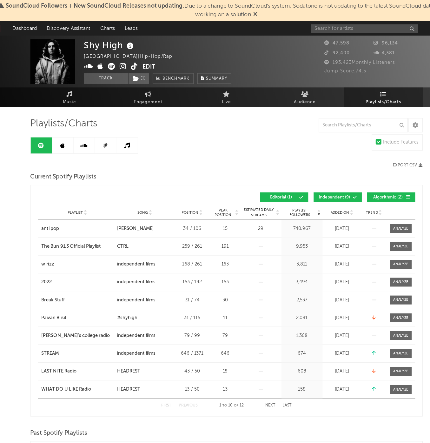
click at [301, 174] on span "Independent ( 9 )" at bounding box center [311, 176] width 29 height 4
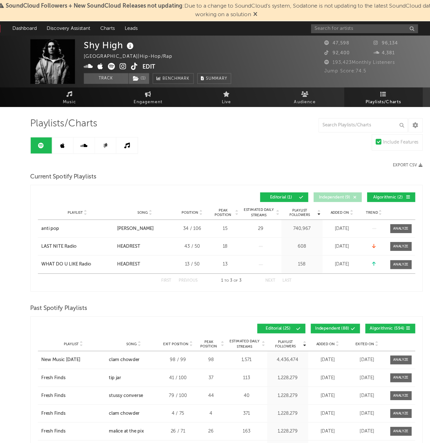
click at [354, 176] on span "Algorithmic ( 2 )" at bounding box center [358, 176] width 29 height 4
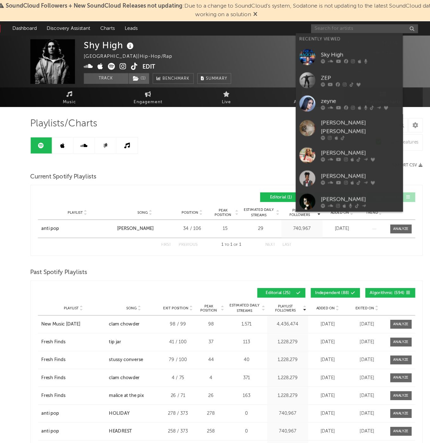
click at [299, 23] on input "text" at bounding box center [337, 26] width 95 height 8
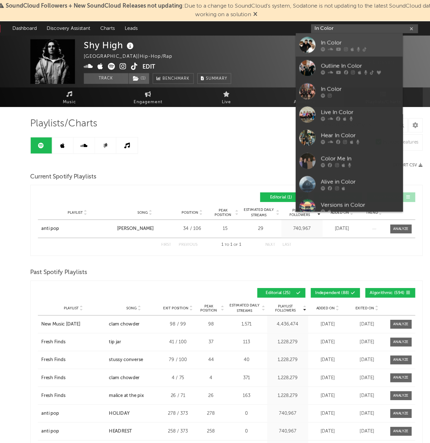
type input "In Color"
click at [299, 41] on div "In Color" at bounding box center [334, 38] width 70 height 8
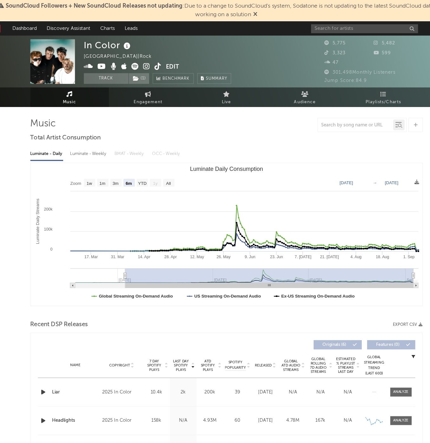
click at [80, 156] on rect "Luminate Daily Consumption" at bounding box center [215, 208] width 348 height 127
click at [80, 158] on rect "Luminate Daily Consumption" at bounding box center [215, 208] width 348 height 127
click at [90, 164] on text "1w" at bounding box center [92, 163] width 5 height 4
select select "1w"
type input "[DATE]"
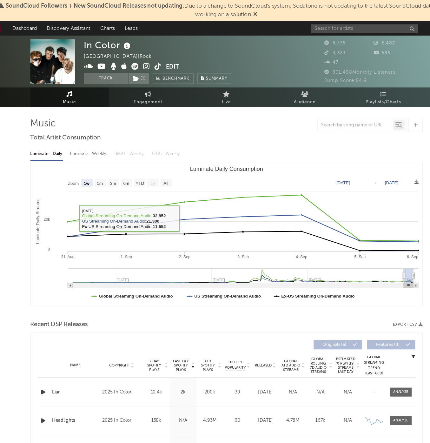
click at [76, 135] on div "Luminate - Weekly" at bounding box center [92, 136] width 33 height 11
select select "6m"
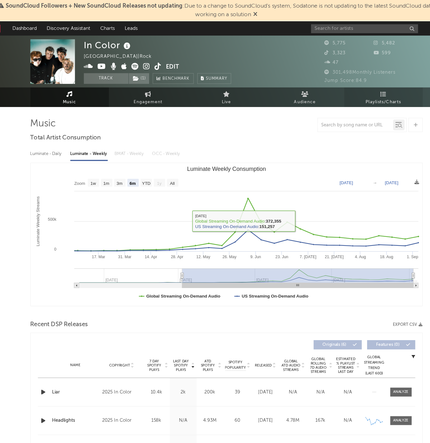
click at [352, 87] on link "Playlists/Charts" at bounding box center [355, 86] width 70 height 17
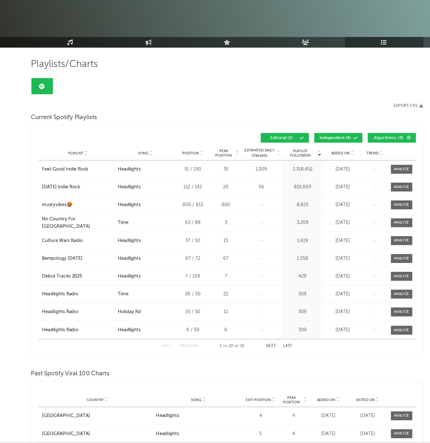
scroll to position [14, 0]
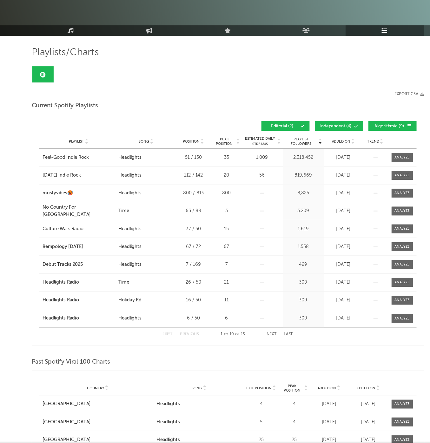
click at [302, 154] on div "Playlist Followers Playlist Song Position Peak Position Playlist Followers Adde…" at bounding box center [215, 161] width 336 height 15
click at [311, 157] on button "Independent ( 4 )" at bounding box center [314, 161] width 43 height 9
click at [341, 157] on button "Algorithmic ( 9 )" at bounding box center [361, 161] width 43 height 9
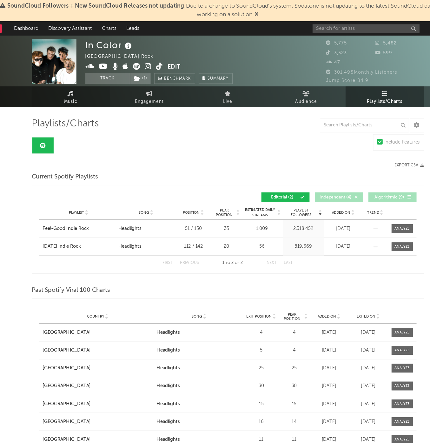
scroll to position [-1, 0]
click at [52, 85] on link "Music" at bounding box center [76, 86] width 70 height 18
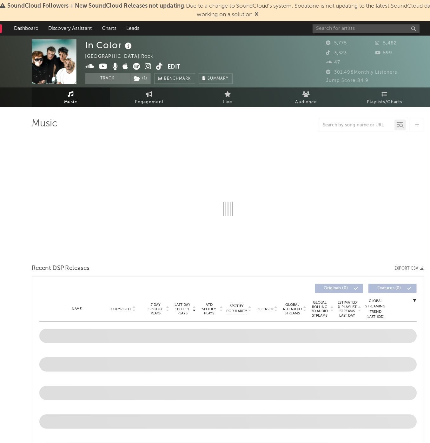
select select "6m"
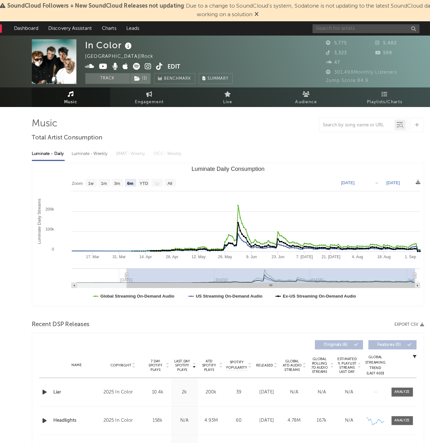
click at [316, 22] on input "text" at bounding box center [337, 26] width 95 height 8
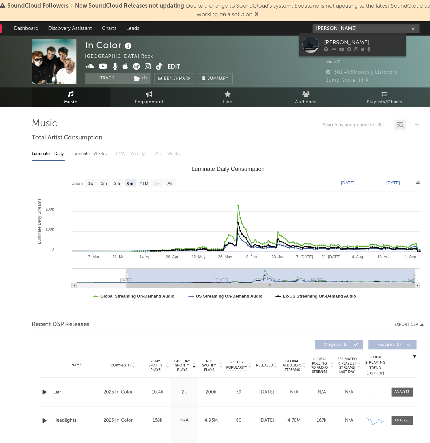
type input "[PERSON_NAME]"
click at [304, 39] on div "[PERSON_NAME]" at bounding box center [336, 38] width 70 height 8
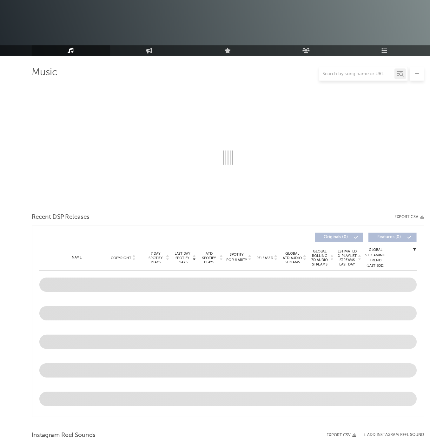
select select "1w"
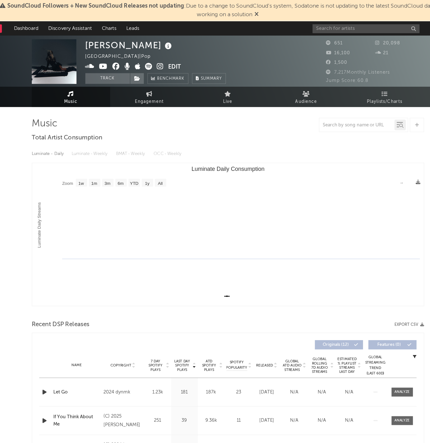
scroll to position [0, 14]
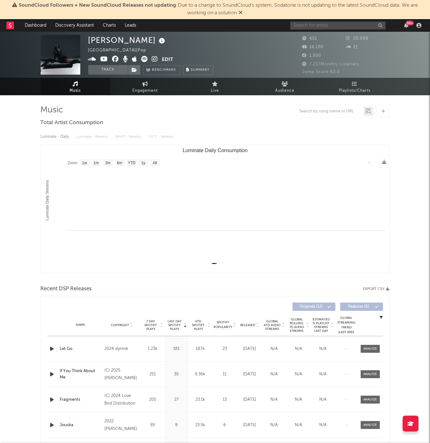
click at [342, 24] on input "text" at bounding box center [337, 26] width 95 height 8
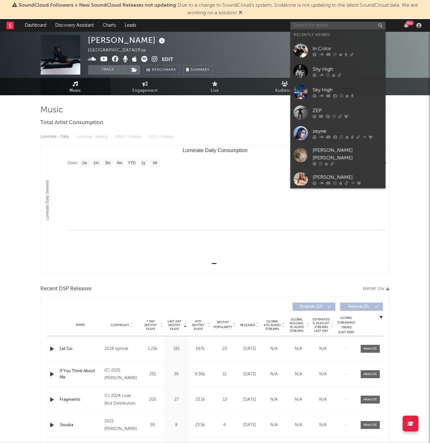
paste input "Earf2liv"
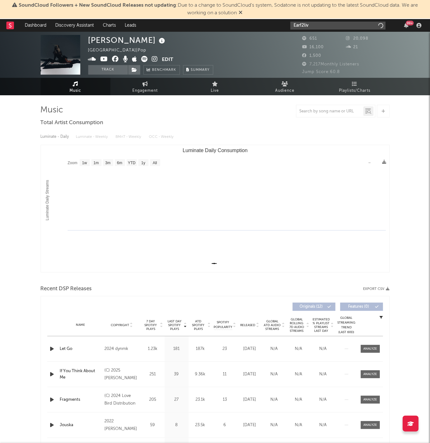
click at [342, 28] on input "Earf2liv" at bounding box center [337, 26] width 95 height 8
type input "Earf2liv"
click at [327, 37] on div "earf2liv" at bounding box center [348, 38] width 70 height 8
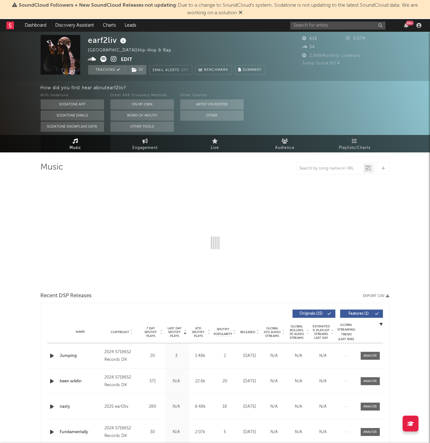
select select "6m"
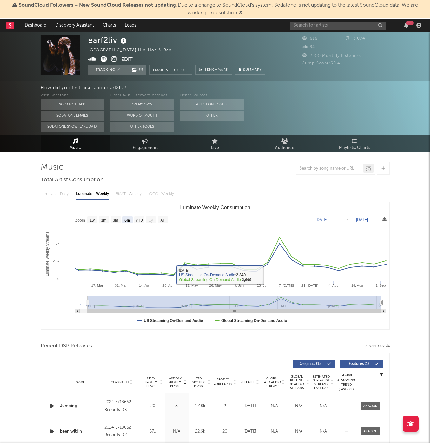
select select "6m"
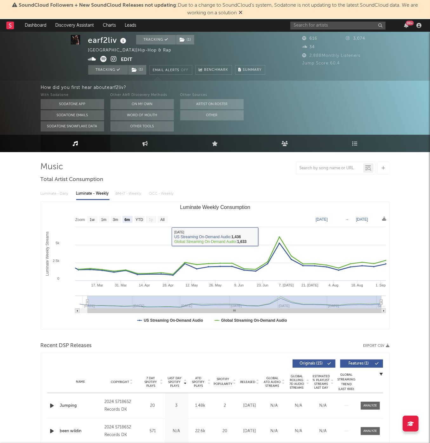
scroll to position [0, 0]
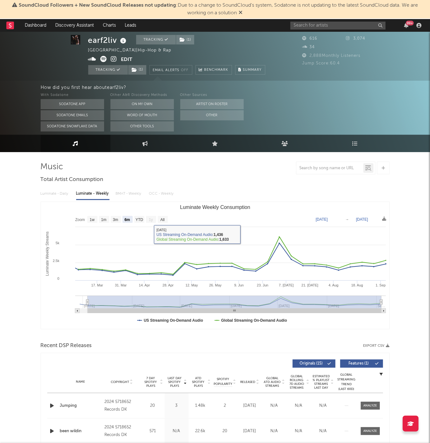
click at [59, 199] on div "Luminate - Daily Luminate - Weekly BMAT - Weekly OCC - Weekly Zoom 1w 1m 3m 6m …" at bounding box center [215, 258] width 349 height 146
click at [344, 151] on link "Playlists/Charts" at bounding box center [355, 143] width 70 height 17
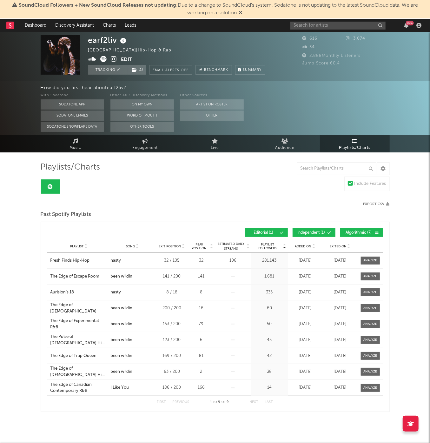
click at [321, 232] on span "Independent ( 1 )" at bounding box center [311, 233] width 29 height 4
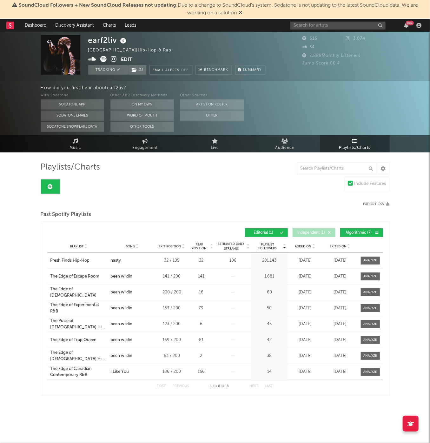
click at [361, 232] on span "Algorithmic ( 7 )" at bounding box center [358, 233] width 29 height 4
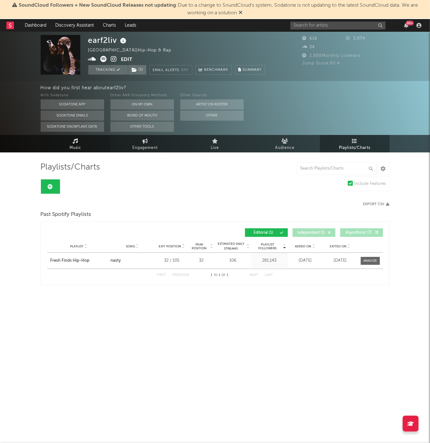
click at [85, 147] on link "Music" at bounding box center [76, 143] width 70 height 17
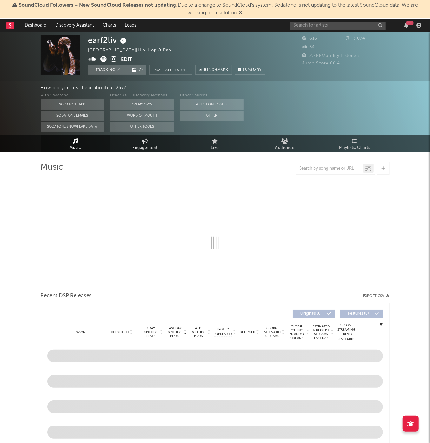
click at [154, 147] on span "Engagement" at bounding box center [145, 148] width 25 height 8
select select "1w"
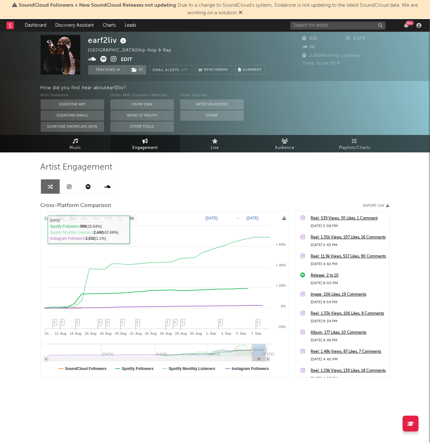
drag, startPoint x: 60, startPoint y: 217, endPoint x: 72, endPoint y: 217, distance: 11.7
click at [60, 217] on text "1w" at bounding box center [60, 218] width 5 height 4
select select "1w"
type input "[DATE]"
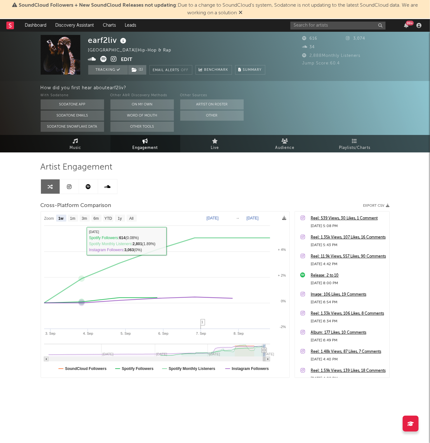
click at [75, 219] on text "1m" at bounding box center [72, 218] width 5 height 4
select select "1m"
type input "[DATE]"
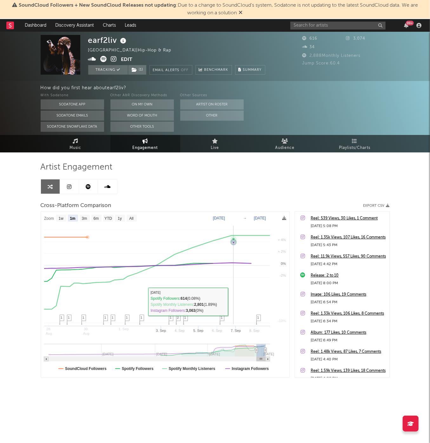
select select "1m"
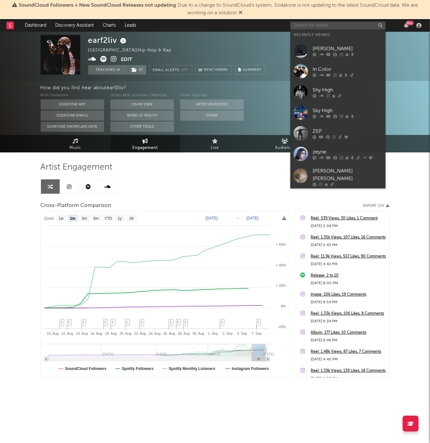
click at [350, 26] on input "text" at bounding box center [337, 26] width 95 height 8
paste input "EMMA BRUNNER"
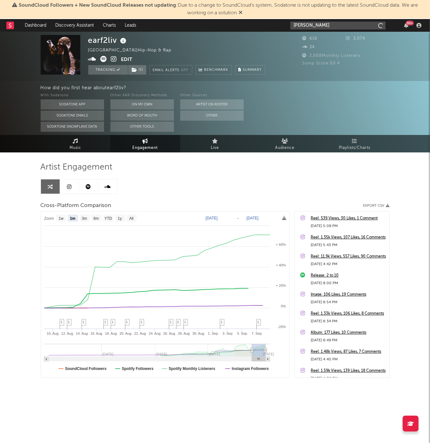
click at [347, 27] on input "EMMA BRUNNER" at bounding box center [337, 26] width 95 height 8
type input "EMMA BRUNNER"
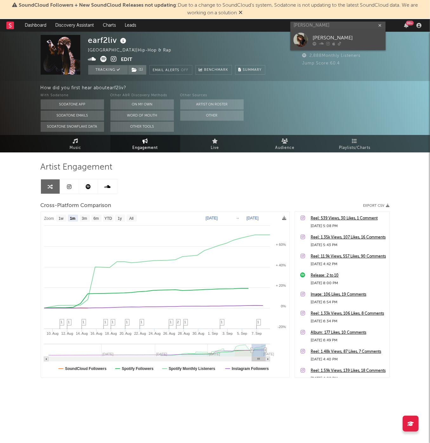
click at [346, 41] on div "Emma Brunner" at bounding box center [348, 38] width 70 height 8
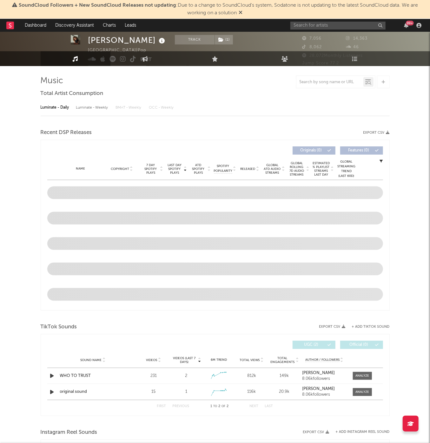
scroll to position [59, 0]
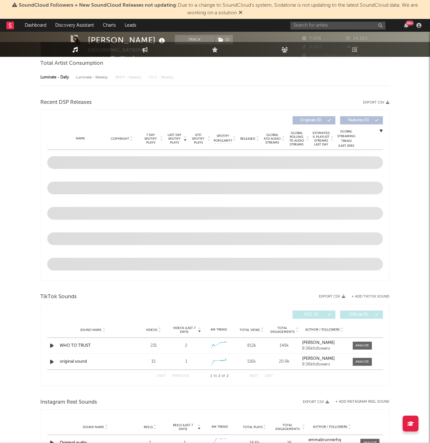
select select "1w"
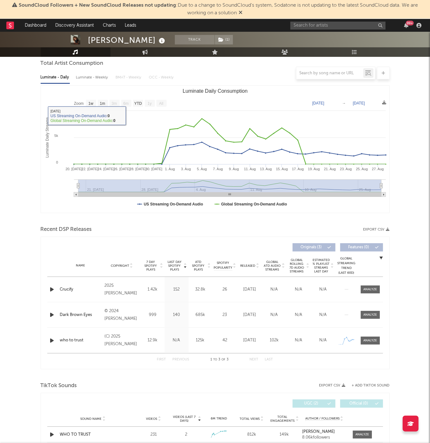
click at [97, 79] on div at bounding box center [215, 73] width 349 height 13
click at [89, 81] on div "Luminate - Weekly" at bounding box center [92, 77] width 33 height 11
select select "1w"
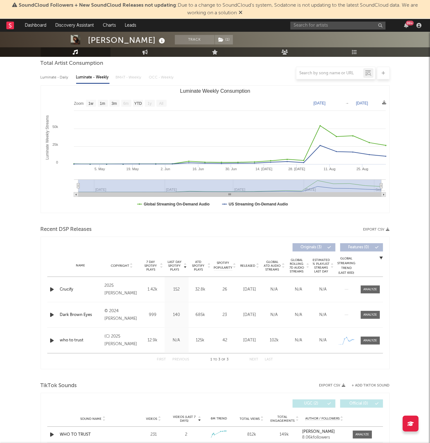
click at [56, 79] on div at bounding box center [215, 73] width 349 height 13
click at [57, 77] on div at bounding box center [215, 73] width 349 height 13
click at [60, 77] on div at bounding box center [215, 73] width 349 height 13
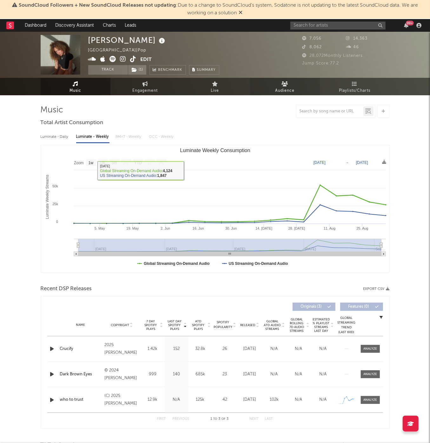
scroll to position [0, 0]
click at [110, 71] on button "Track" at bounding box center [108, 70] width 40 height 10
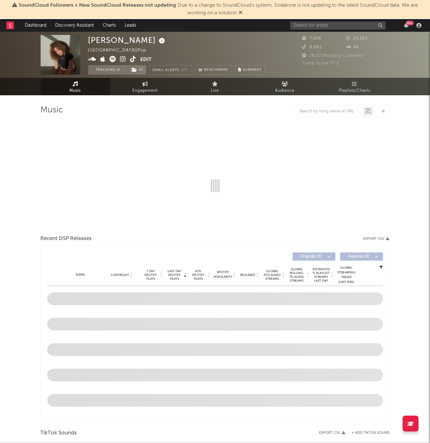
select select "1w"
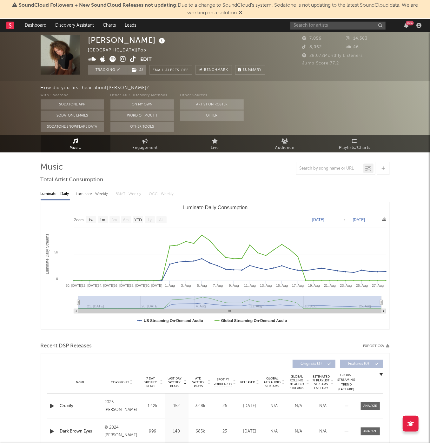
click at [359, 29] on div "99 +" at bounding box center [356, 25] width 133 height 13
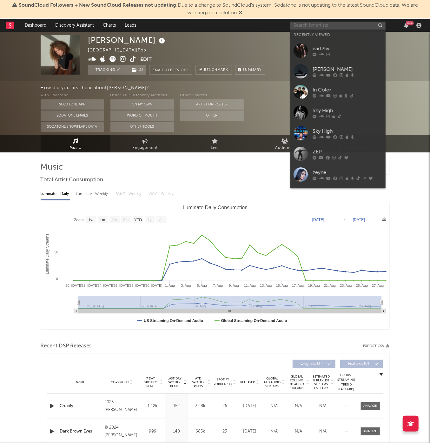
click at [359, 22] on input "text" at bounding box center [337, 26] width 95 height 8
paste input "Kuttem Reese"
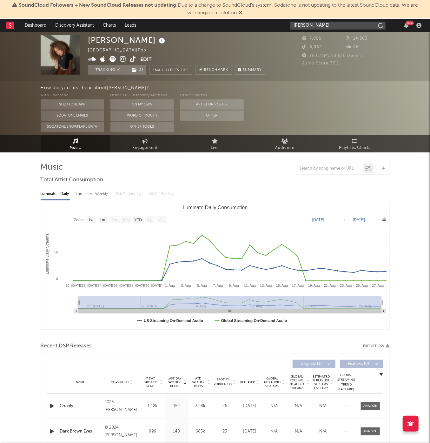
click at [342, 27] on input "Kuttem Reese" at bounding box center [337, 26] width 95 height 8
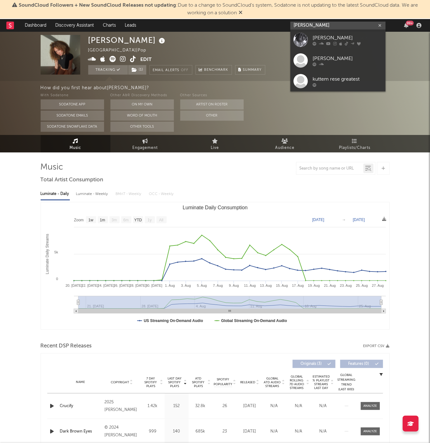
click at [335, 28] on input "Kuttem Reese" at bounding box center [337, 26] width 95 height 8
type input "Kuttem Reese"
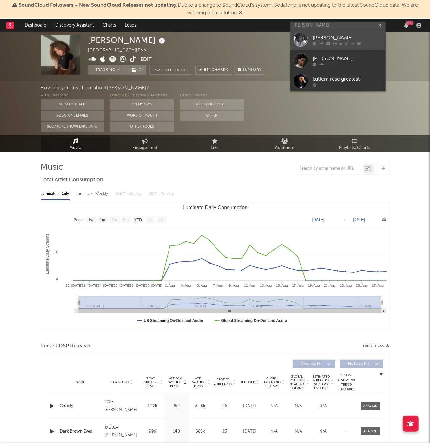
click at [335, 37] on div "Kuttem Reese" at bounding box center [348, 38] width 70 height 8
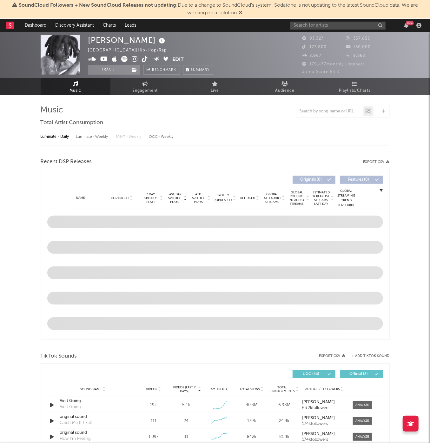
click at [234, 151] on div "Kuttem Reese United States | Hip-Hop/Rap Edit Track Benchmark Summary 93,327 33…" at bounding box center [215, 435] width 430 height 807
select select "6m"
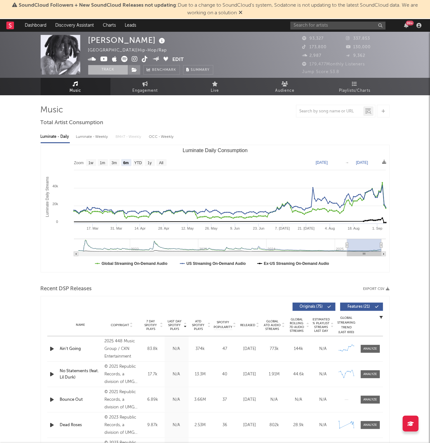
click at [118, 70] on button "Track" at bounding box center [108, 70] width 40 height 10
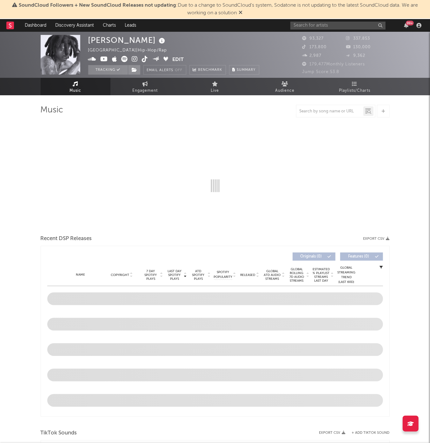
select select "6m"
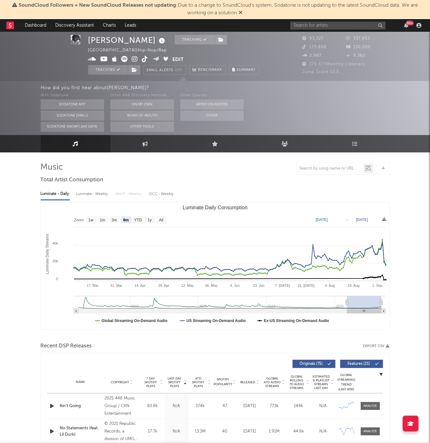
scroll to position [166, 0]
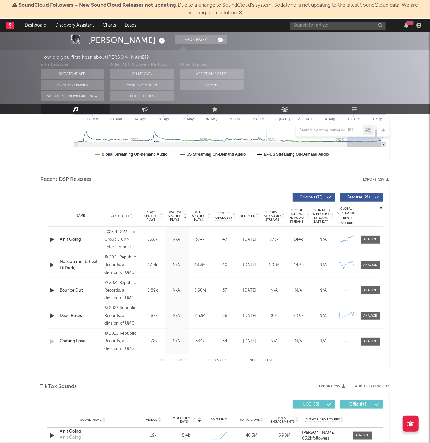
click at [244, 218] on div "Name Copyright Label Album Names Composer Names 7 Day Spotify Plays Last Day Sp…" at bounding box center [215, 216] width 336 height 22
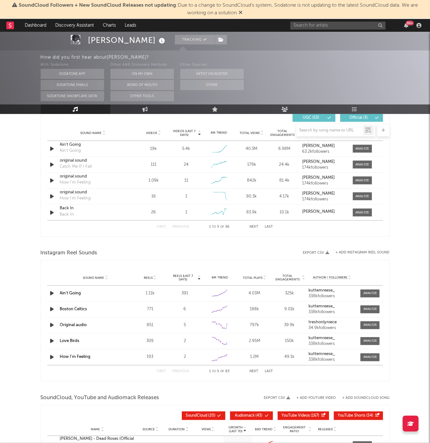
scroll to position [418, 0]
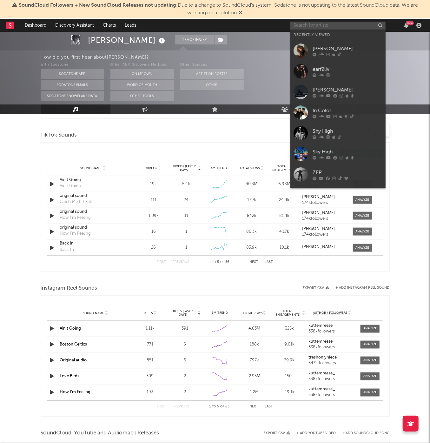
click at [323, 27] on input "text" at bounding box center [337, 26] width 95 height 8
paste input "Lil 6"
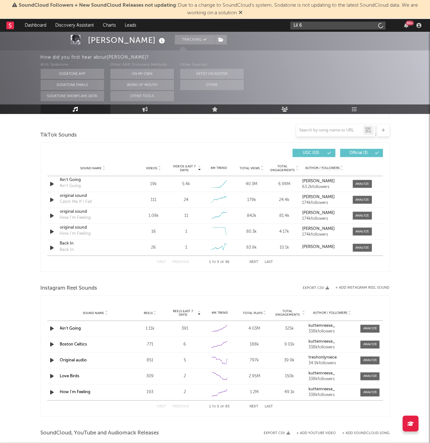
click at [326, 25] on input "Lil 6" at bounding box center [337, 26] width 95 height 8
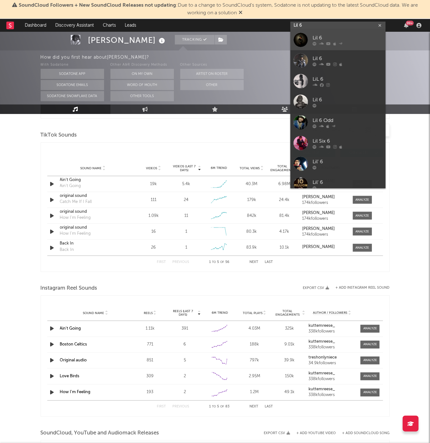
type input "Lil 6"
drag, startPoint x: 324, startPoint y: 42, endPoint x: 403, endPoint y: 118, distance: 110.0
click at [324, 42] on div at bounding box center [348, 44] width 70 height 4
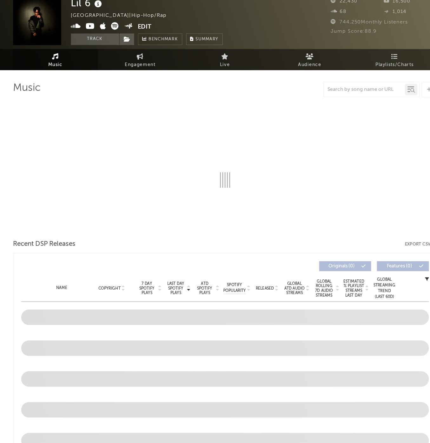
select select "6m"
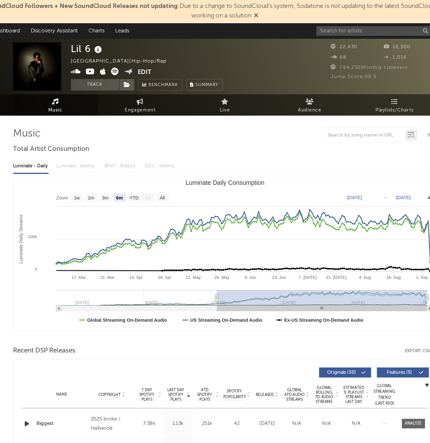
scroll to position [0, 36]
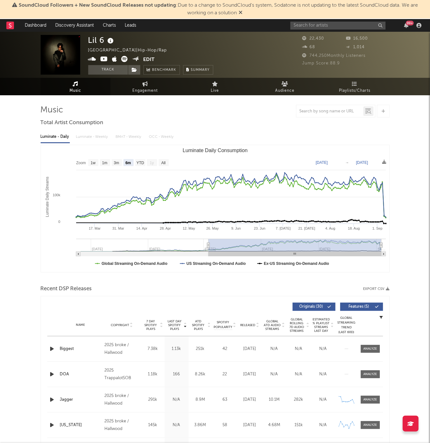
click at [115, 64] on div "Lil 6 United States | Hip-Hop/Rap Edit Track Benchmark Summary" at bounding box center [150, 55] width 125 height 40
click at [121, 70] on button "Track" at bounding box center [108, 70] width 40 height 10
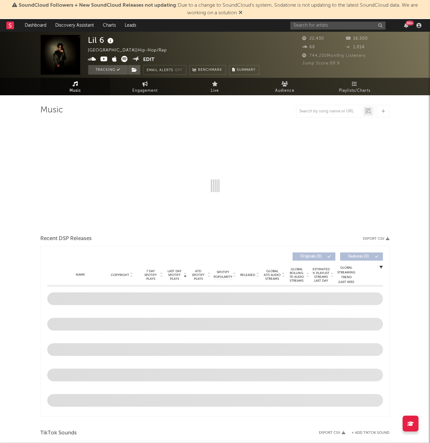
scroll to position [0, 0]
select select "6m"
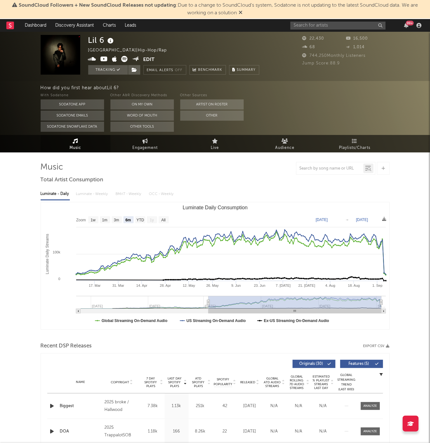
click at [346, 35] on div "16,500" at bounding box center [368, 39] width 44 height 8
click at [346, 25] on input "text" at bounding box center [337, 26] width 95 height 8
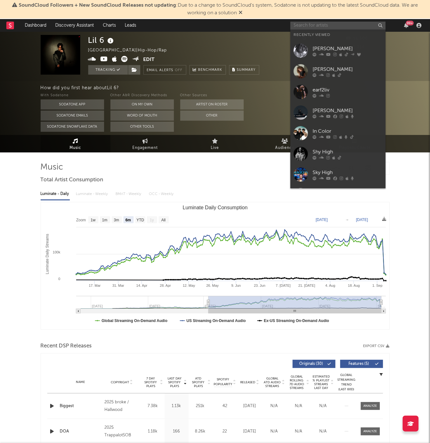
paste input "Ayerp"
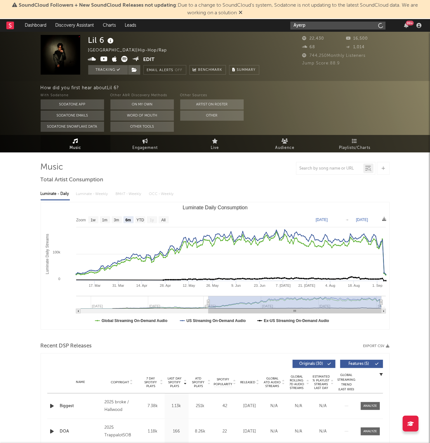
click at [342, 23] on input "Ayerp" at bounding box center [337, 26] width 95 height 8
click at [309, 24] on input "Ayerp" at bounding box center [337, 26] width 95 height 8
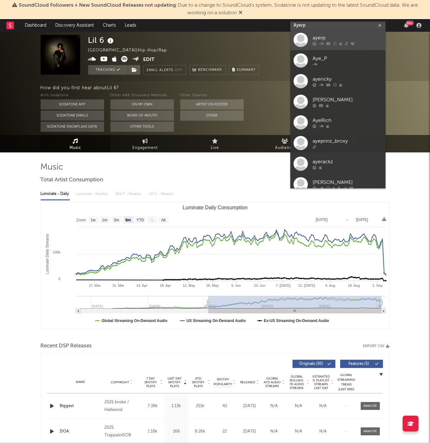
type input "Ayerp"
click at [326, 48] on link "ayerp" at bounding box center [337, 40] width 95 height 21
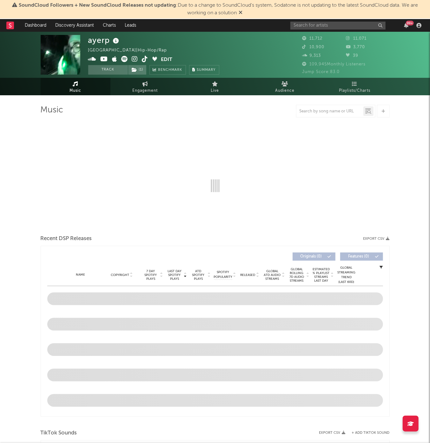
select select "6m"
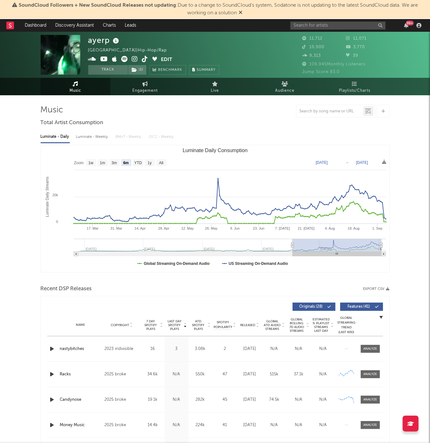
click at [82, 136] on div "Luminate - Weekly" at bounding box center [92, 136] width 33 height 11
select select "6m"
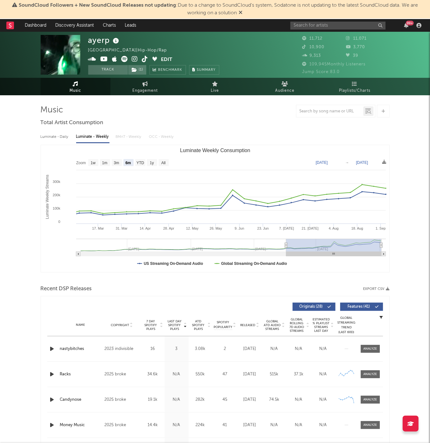
click at [57, 138] on div "Luminate - Daily" at bounding box center [55, 136] width 29 height 11
select select "6m"
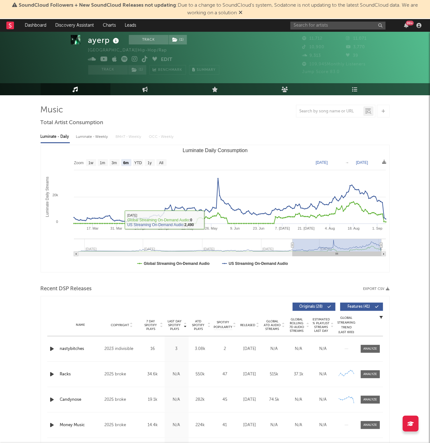
scroll to position [27, 0]
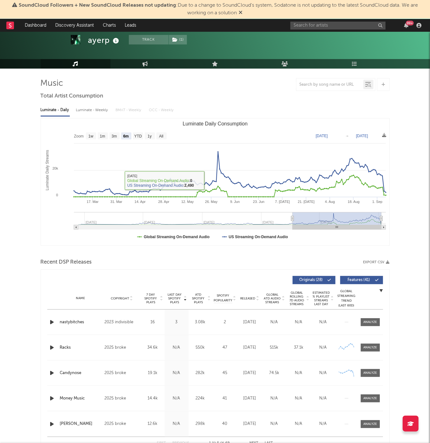
click at [96, 109] on div "Luminate - Weekly" at bounding box center [92, 110] width 33 height 11
select select "6m"
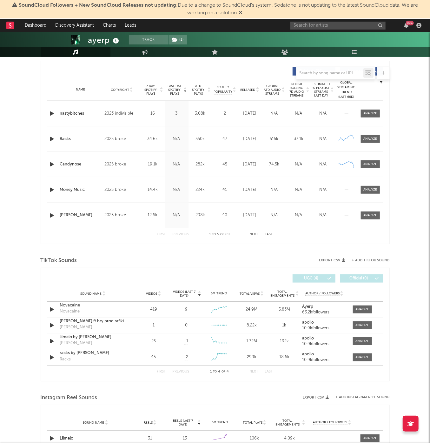
scroll to position [234, 0]
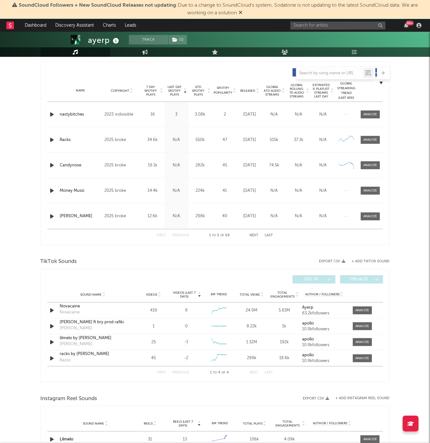
click at [244, 92] on div "Released" at bounding box center [249, 90] width 21 height 5
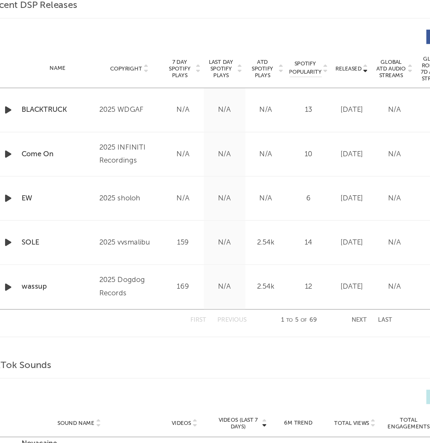
scroll to position [235, 0]
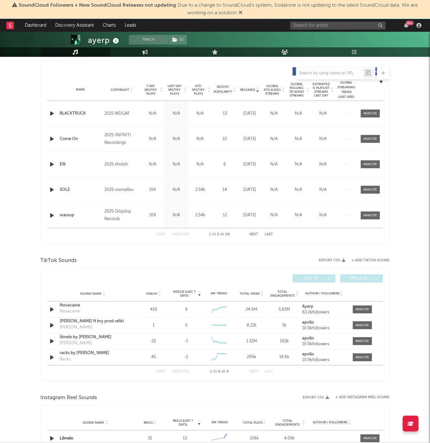
click at [9, 176] on div "ayerp Track ( 1 ) United States | Hip-Hop/Rap Edit Track ( 1 ) Benchmark Summar…" at bounding box center [215, 268] width 430 height 943
